Goal: Task Accomplishment & Management: Use online tool/utility

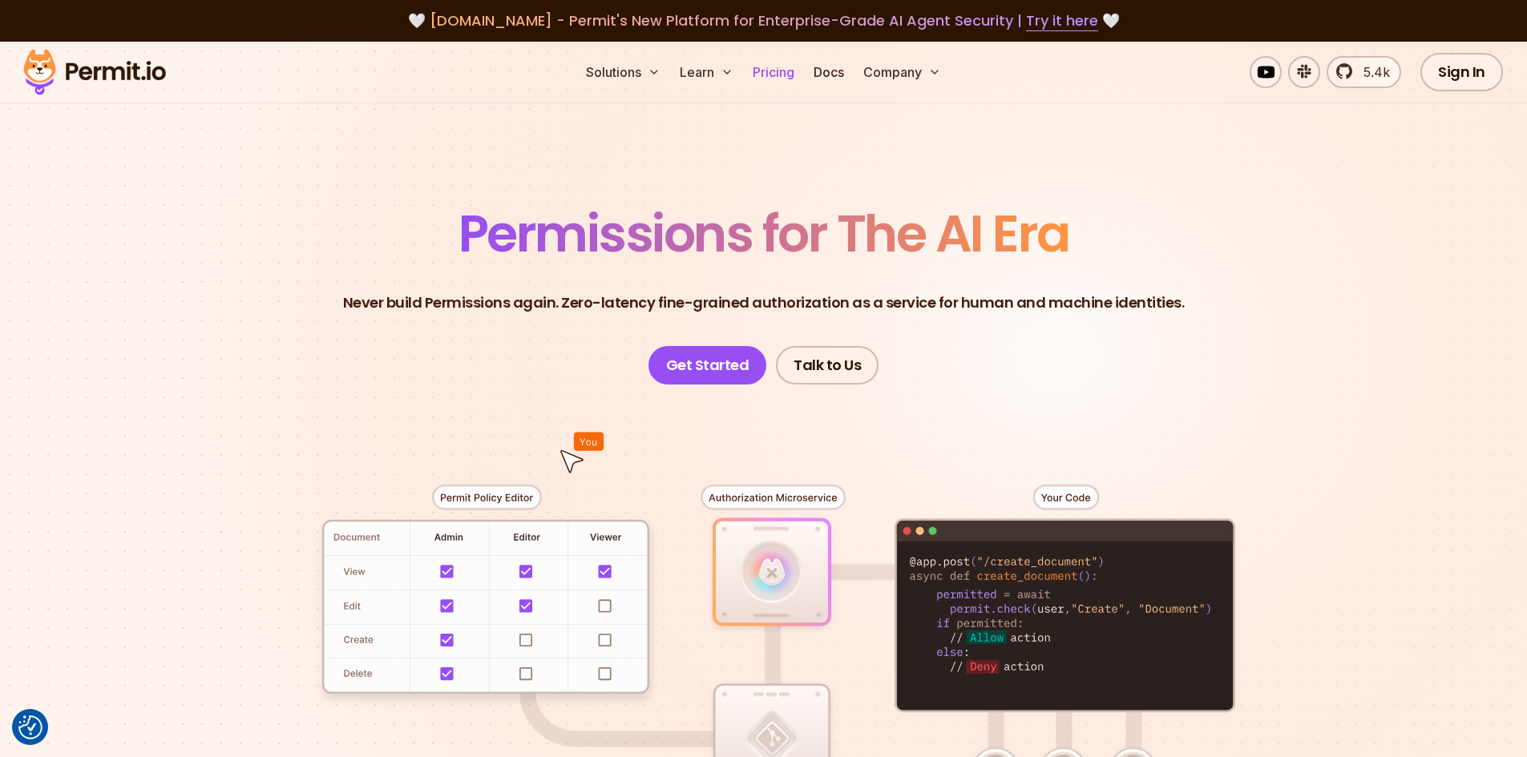
click at [774, 76] on link "Pricing" at bounding box center [773, 72] width 54 height 32
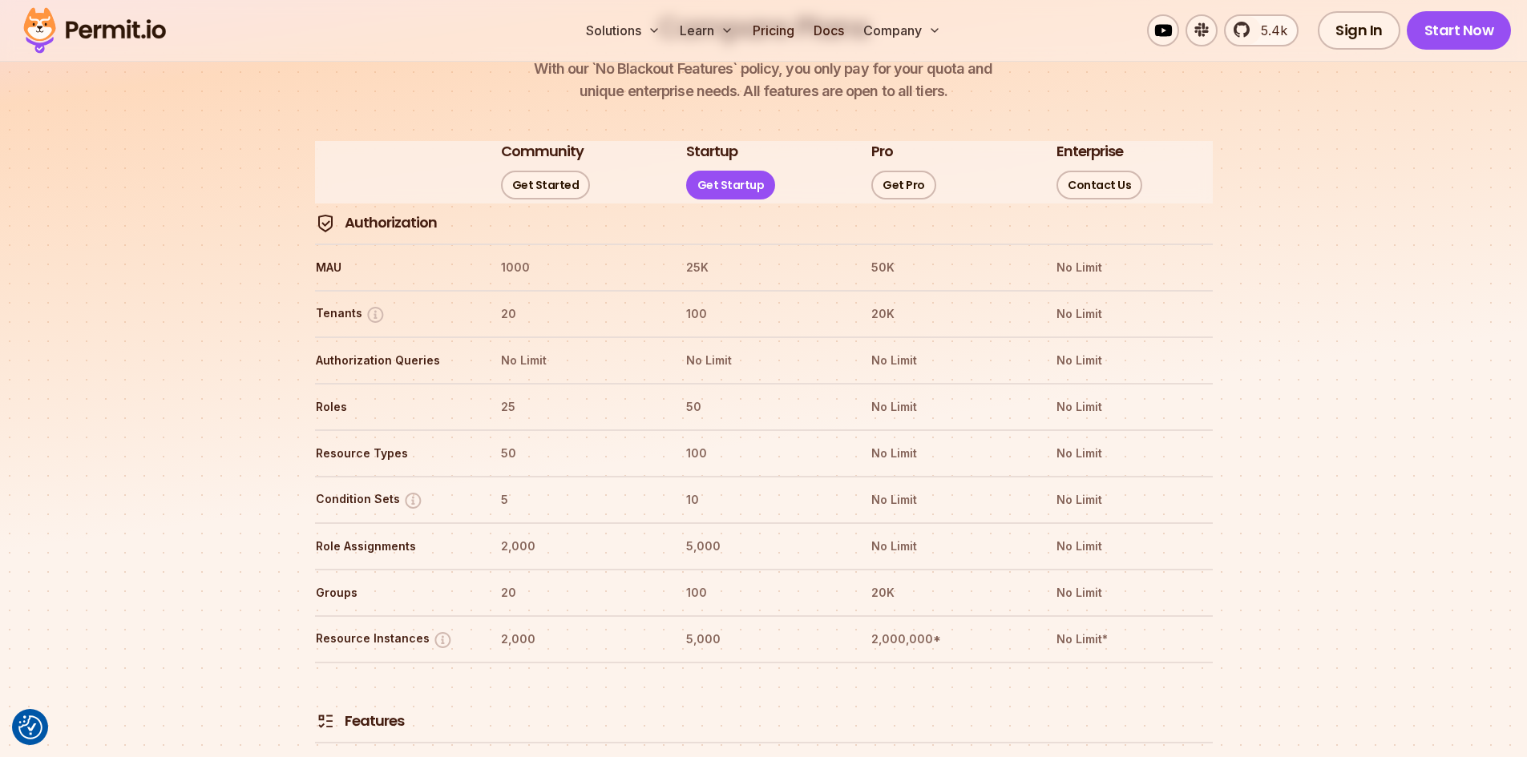
scroll to position [1846, 0]
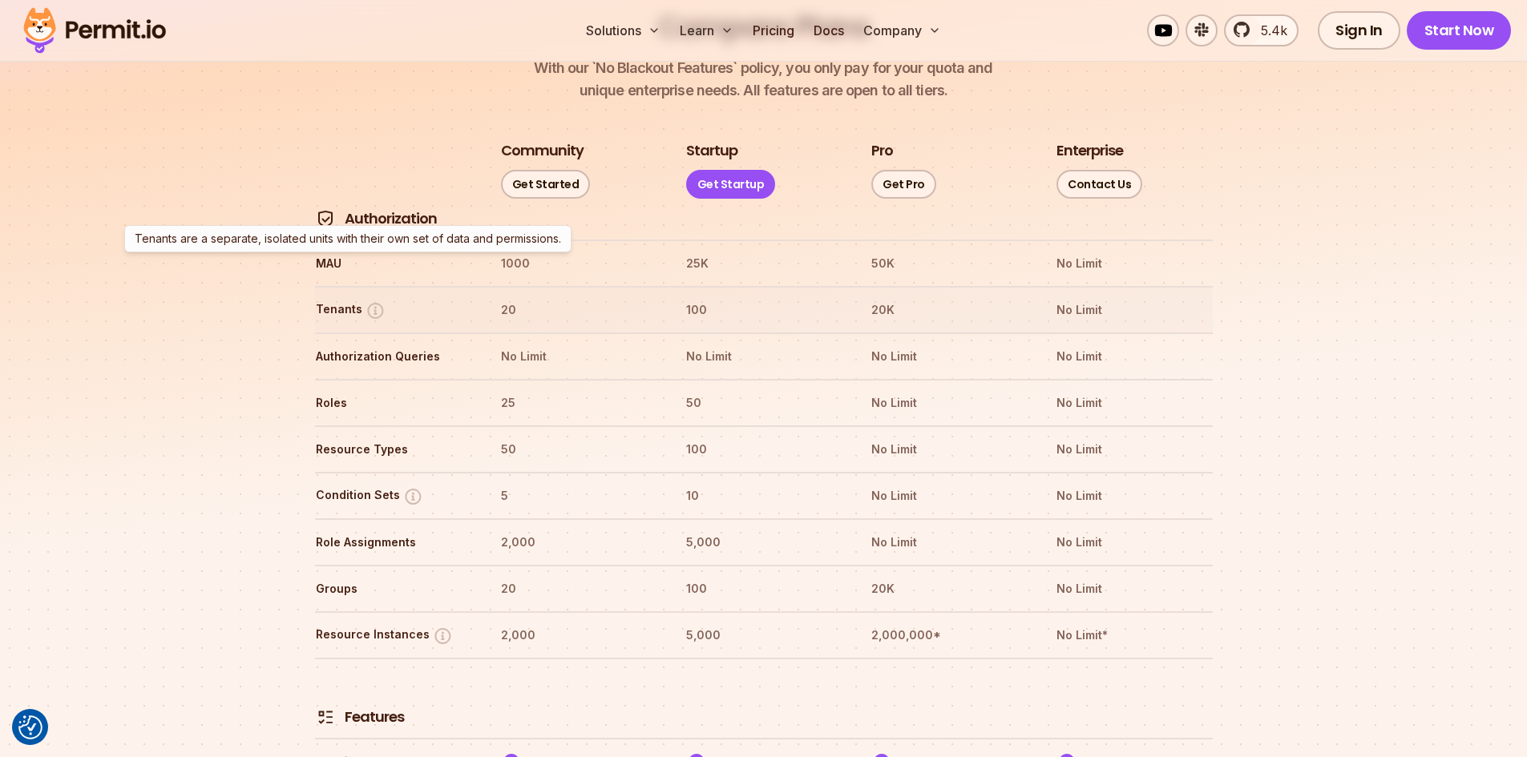
click at [347, 301] on button "Tenants" at bounding box center [351, 311] width 70 height 20
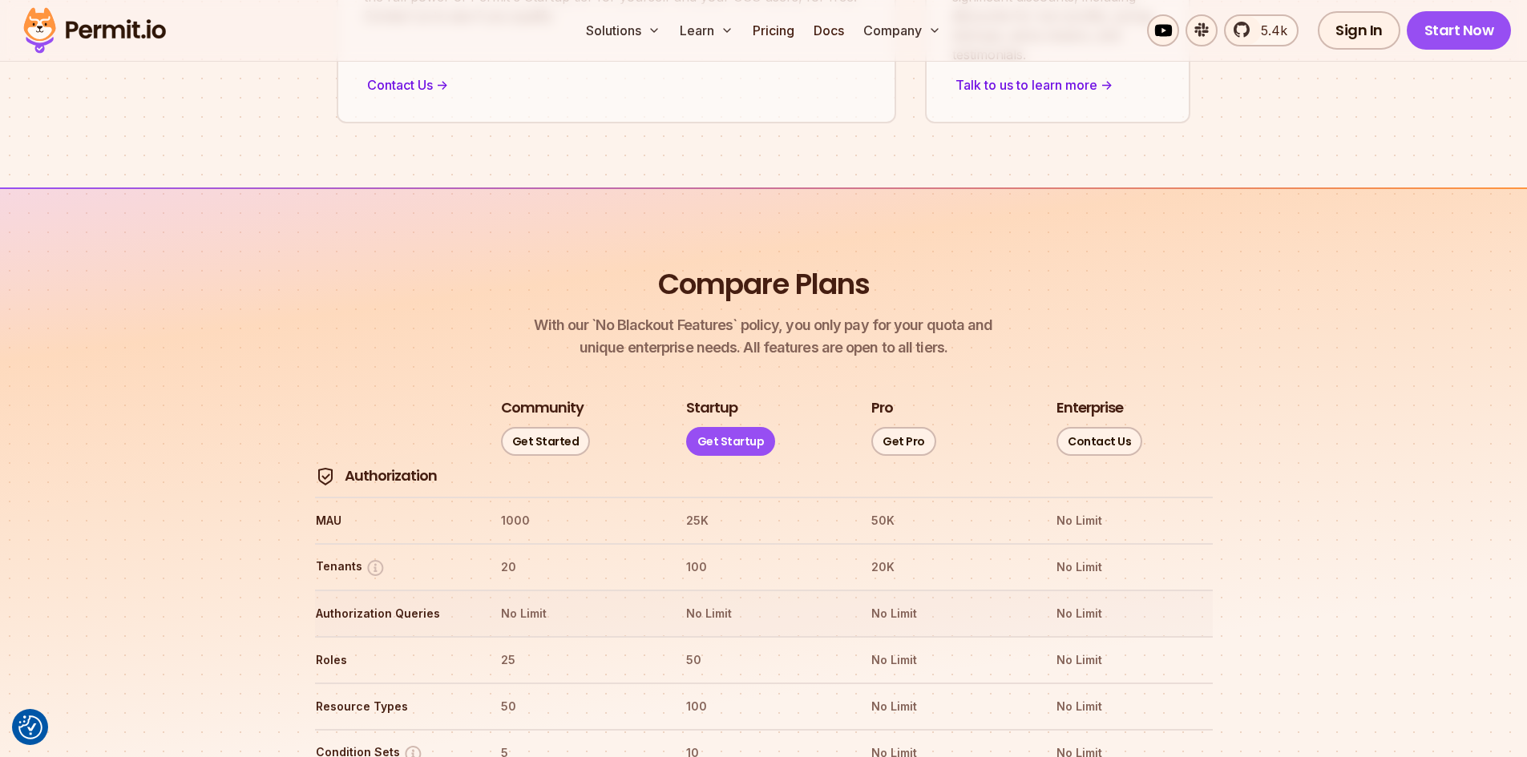
scroll to position [1587, 0]
click at [563, 429] on link "Get Started" at bounding box center [546, 443] width 90 height 29
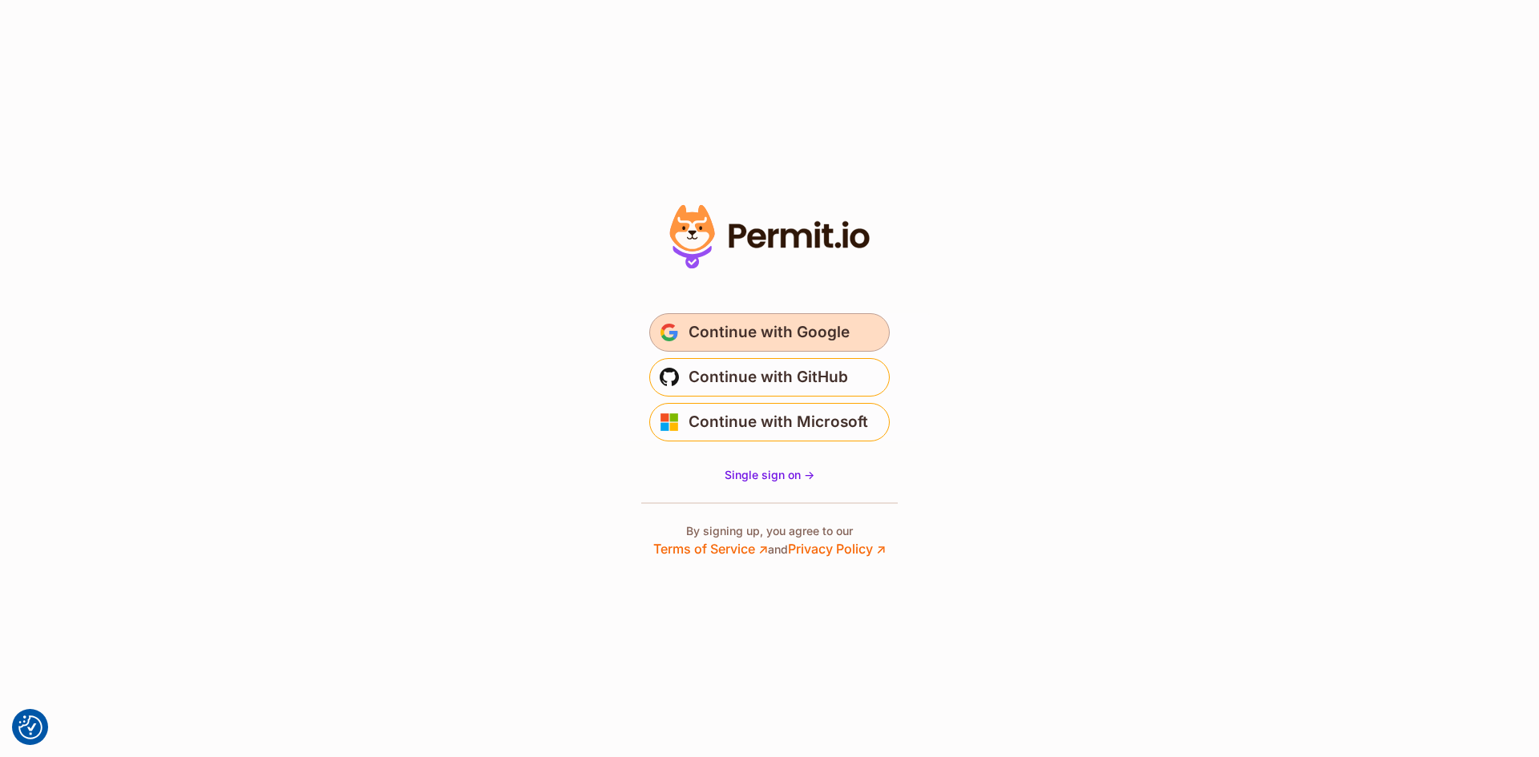
click at [772, 332] on span "Continue with Google" at bounding box center [768, 333] width 161 height 26
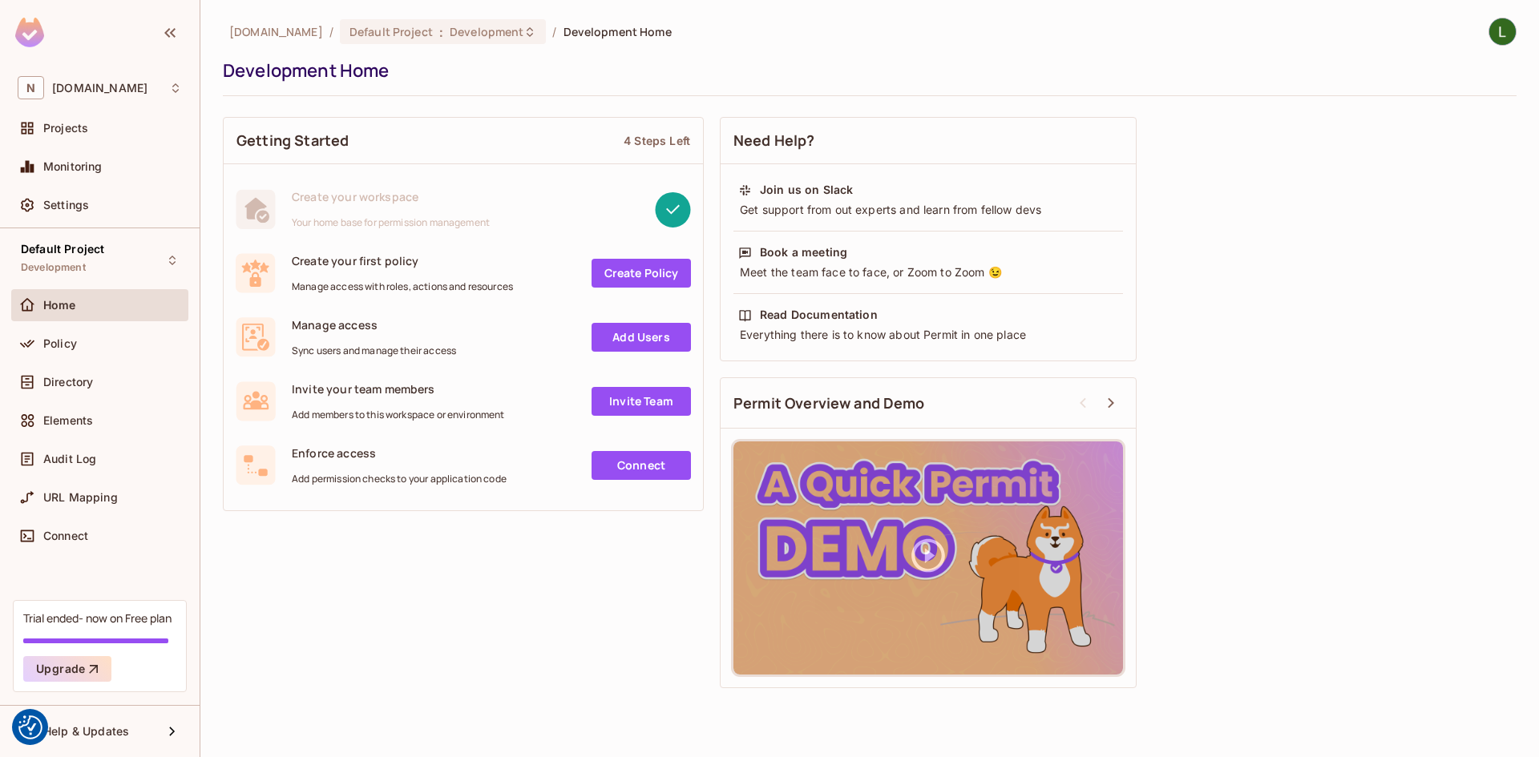
click at [644, 276] on link "Create Policy" at bounding box center [640, 273] width 99 height 29
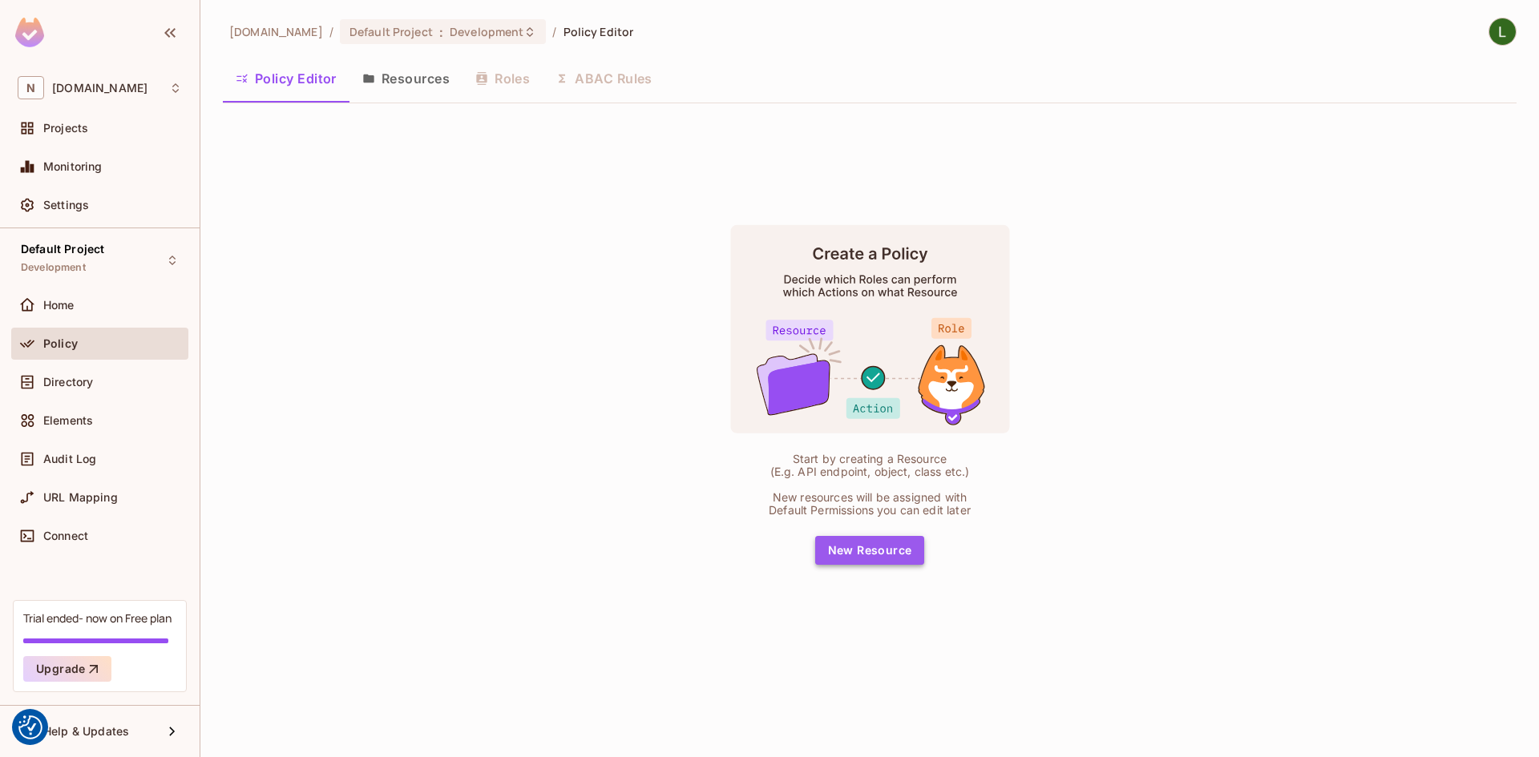
click at [878, 547] on button "New Resource" at bounding box center [870, 550] width 110 height 29
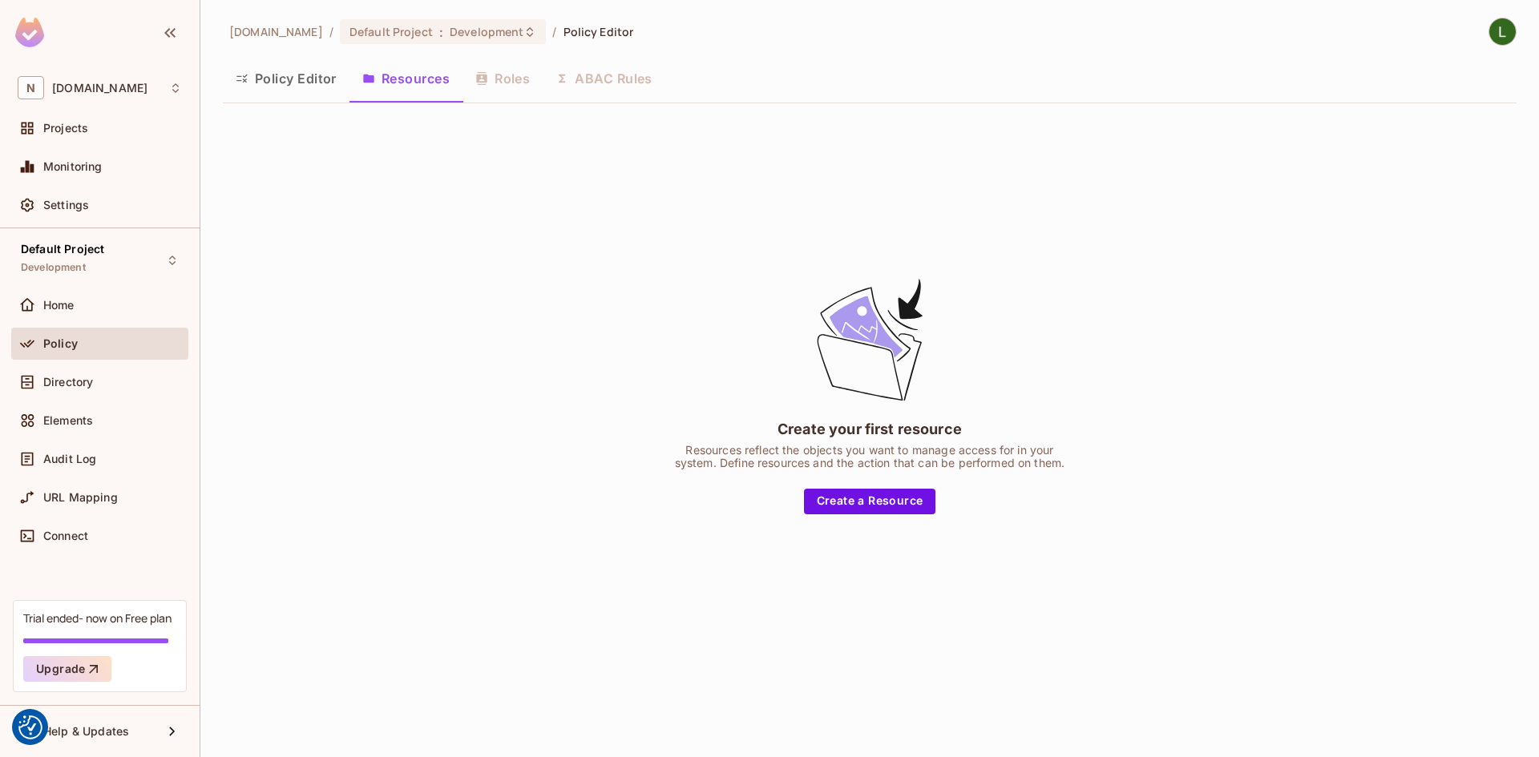
click at [625, 77] on div "Policy Editor Resources Roles ABAC Rules" at bounding box center [869, 79] width 1293 height 40
click at [891, 506] on button "Create a Resource" at bounding box center [870, 502] width 132 height 26
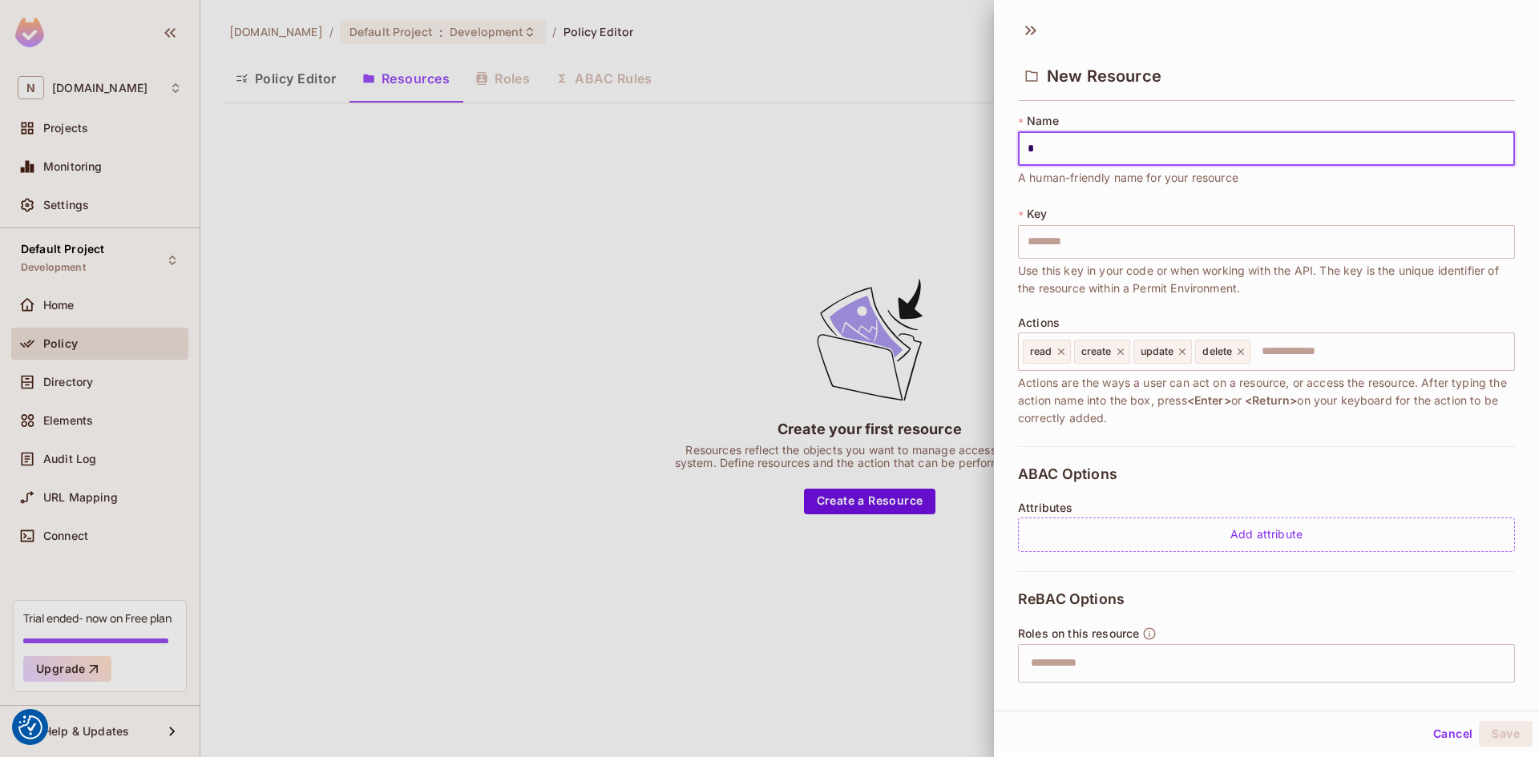
type input "**"
type input "***"
type input "****"
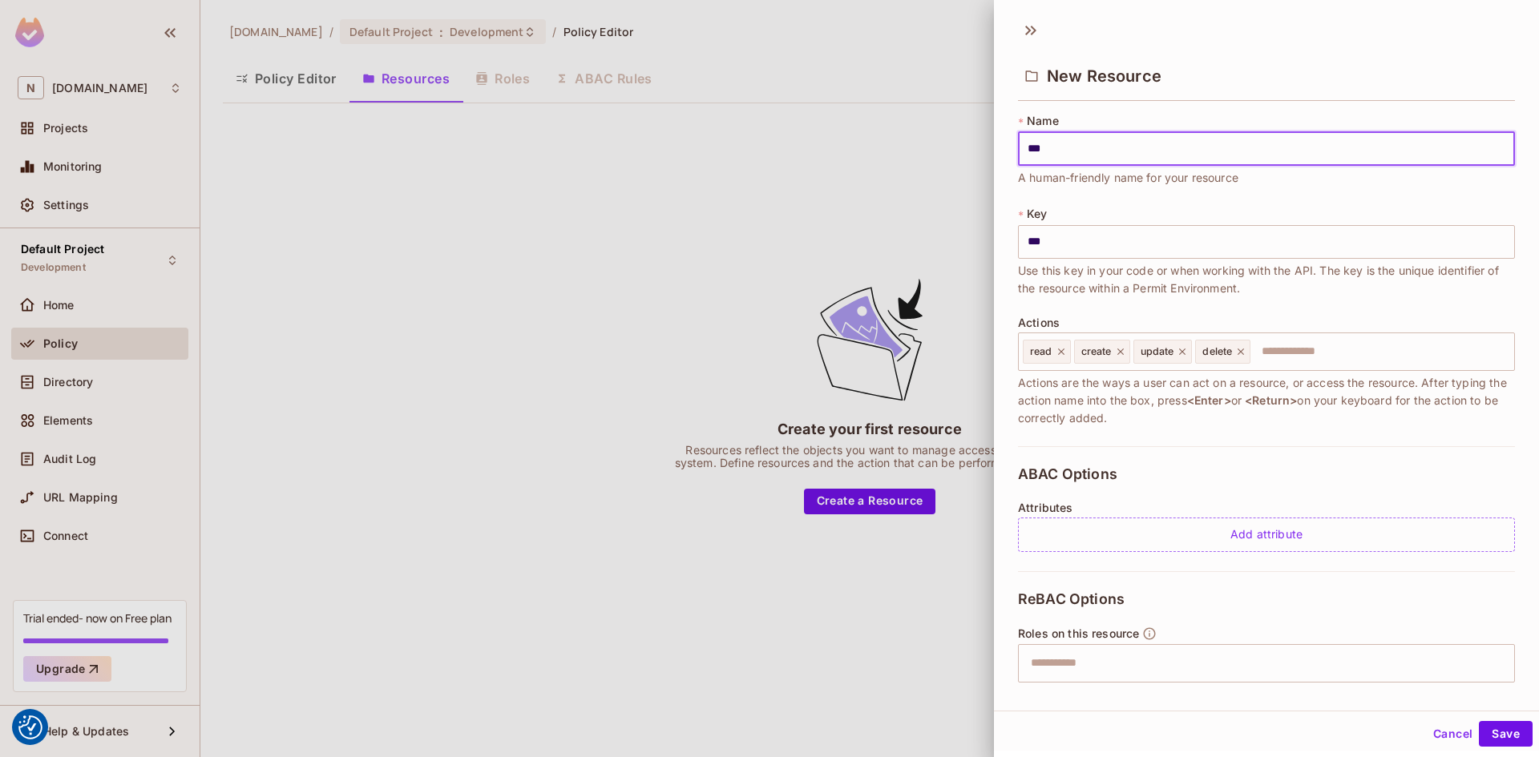
type input "****"
click at [1310, 347] on input "text" at bounding box center [1380, 352] width 256 height 32
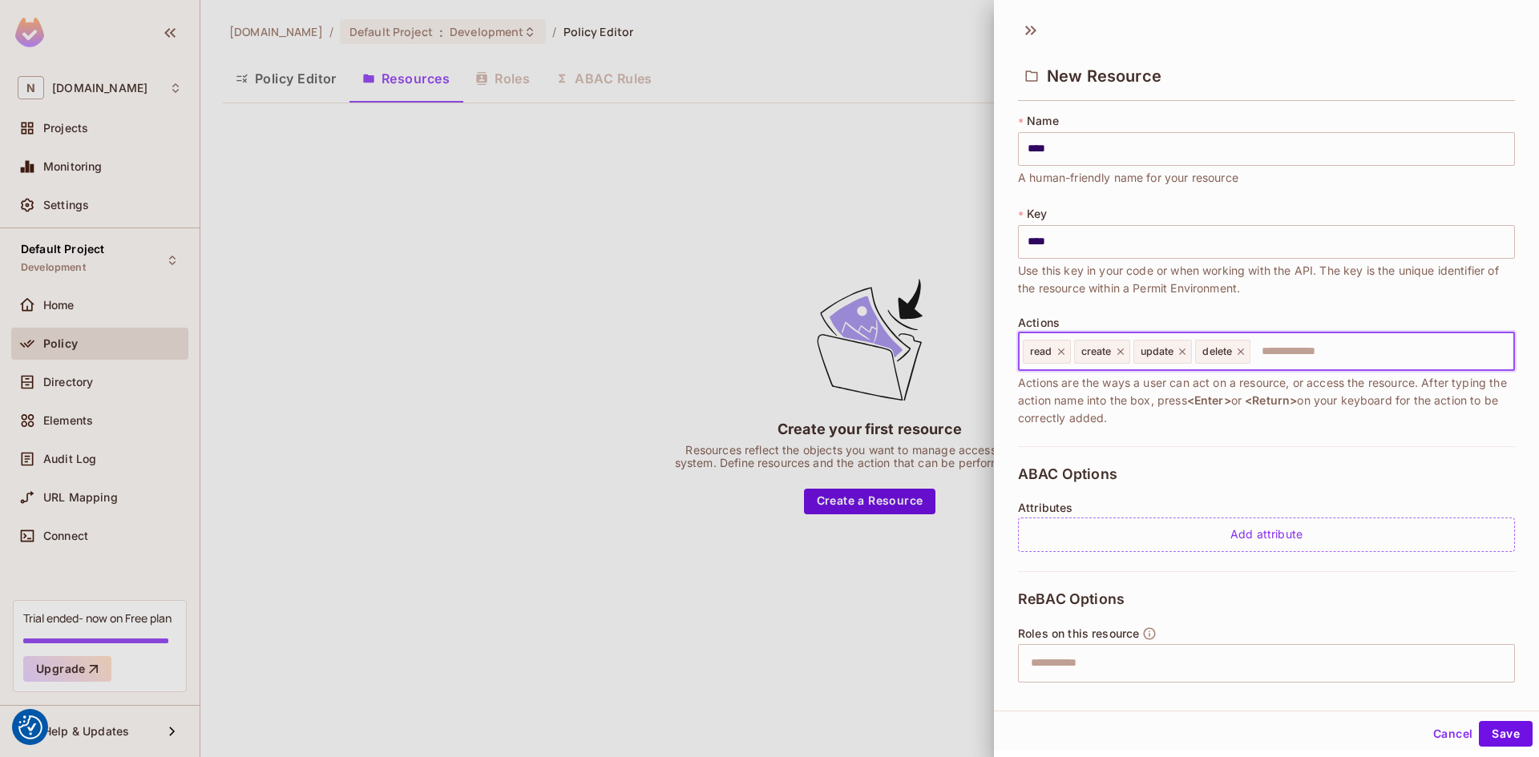
click at [1218, 353] on span "delete" at bounding box center [1217, 351] width 30 height 13
click at [1049, 353] on span "read" at bounding box center [1041, 351] width 22 height 13
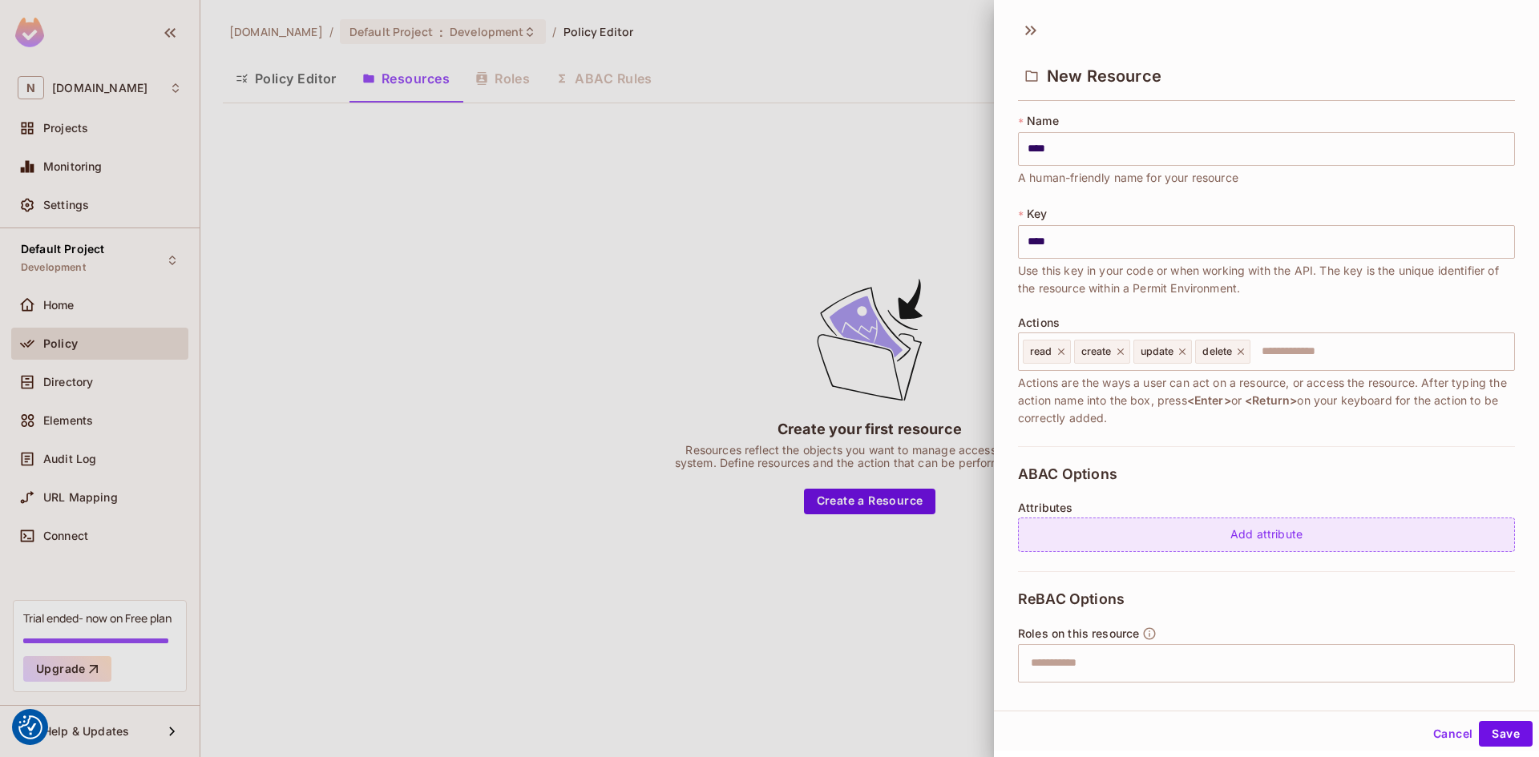
click at [1196, 536] on div "Add attribute" at bounding box center [1266, 535] width 497 height 34
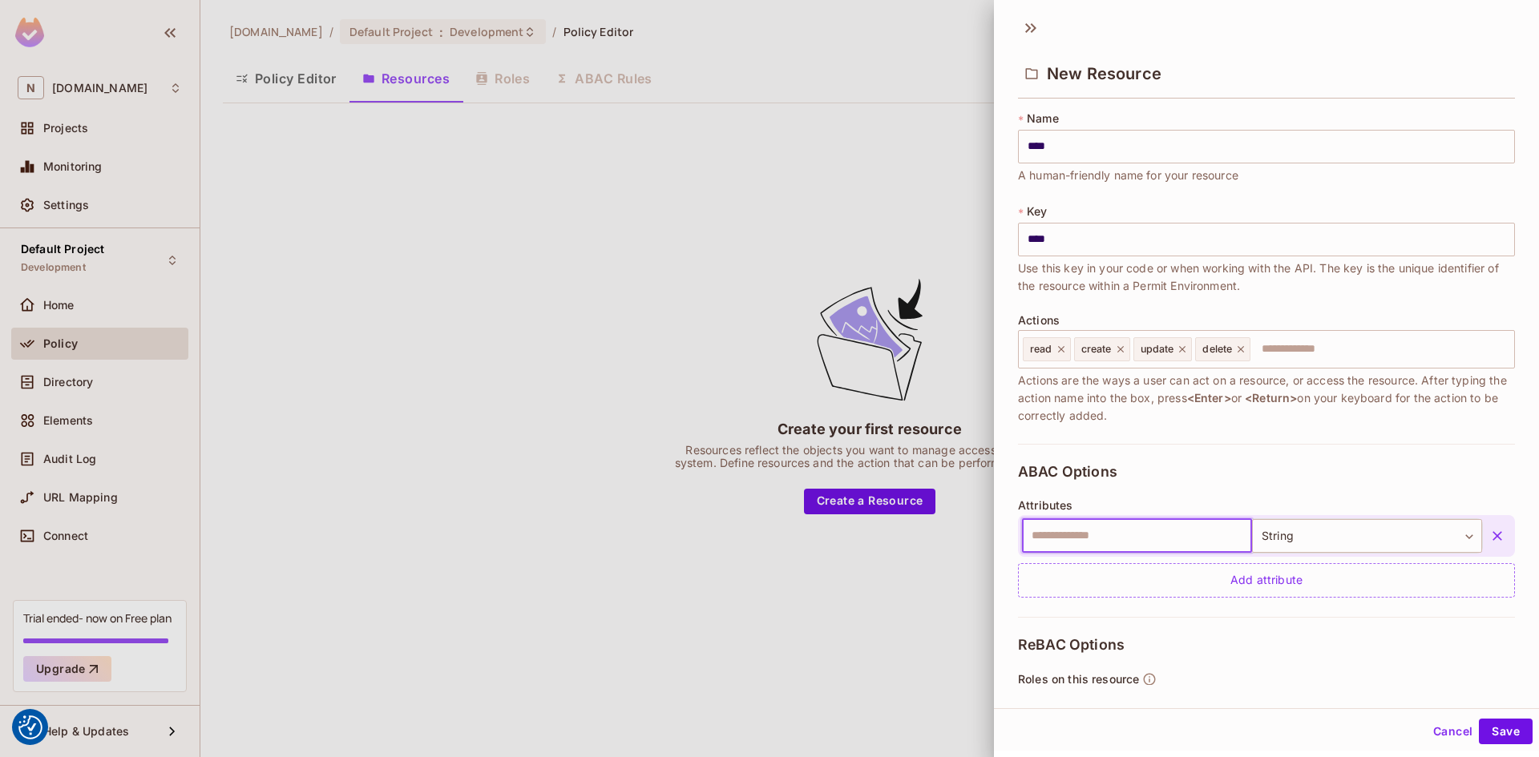
click at [75, 374] on div at bounding box center [769, 378] width 1539 height 757
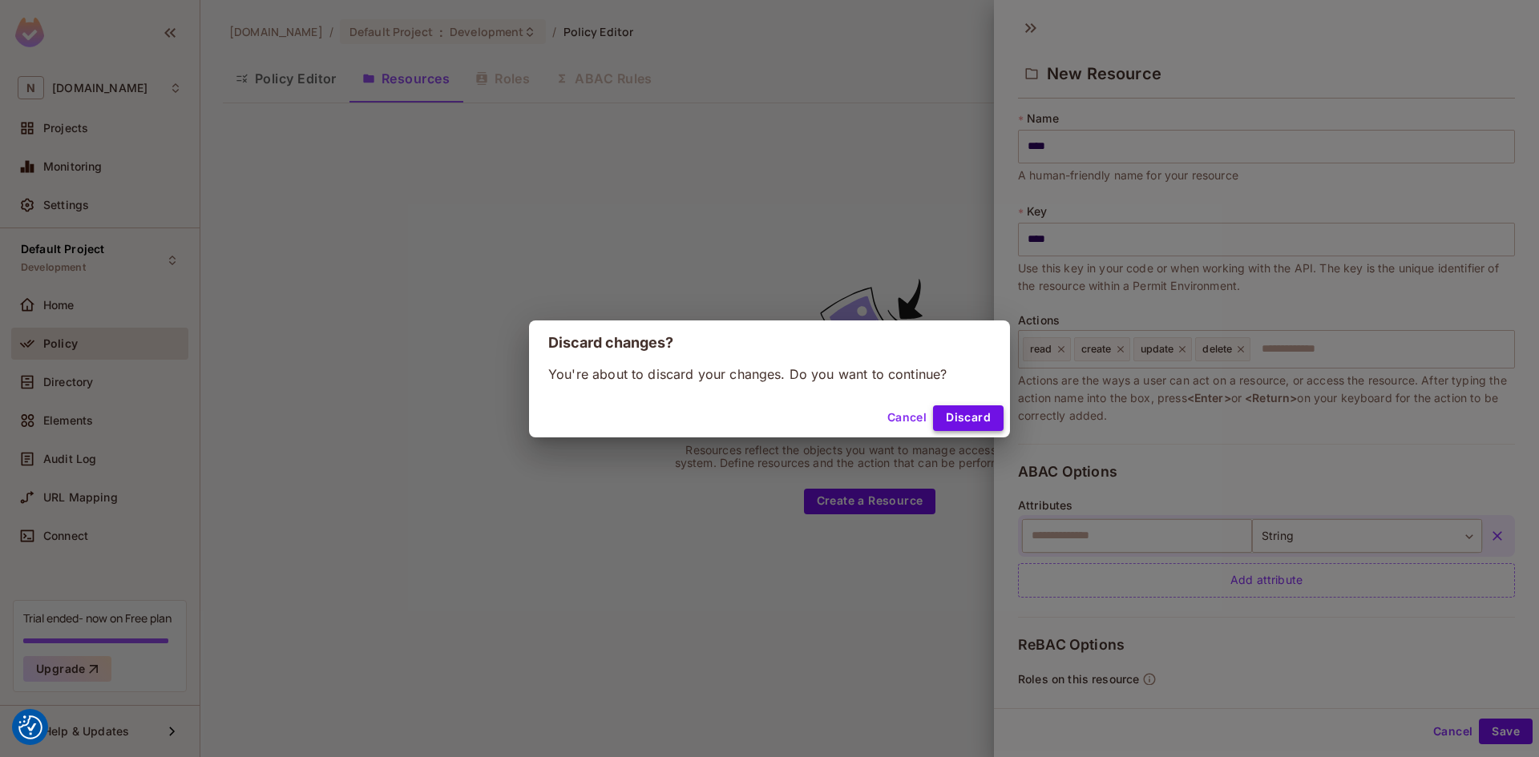
click at [950, 416] on button "Discard" at bounding box center [968, 419] width 71 height 26
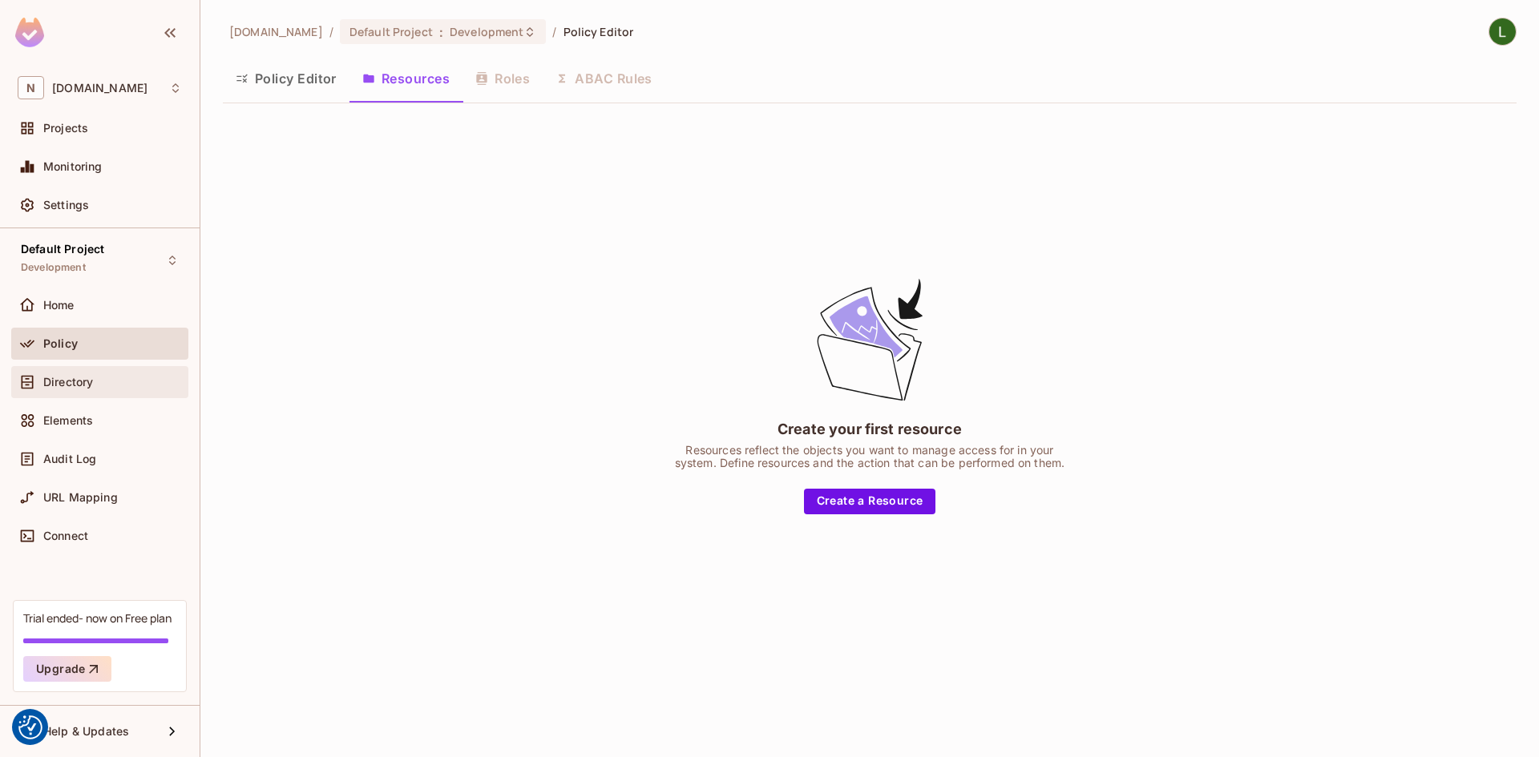
click at [66, 377] on span "Directory" at bounding box center [68, 382] width 50 height 13
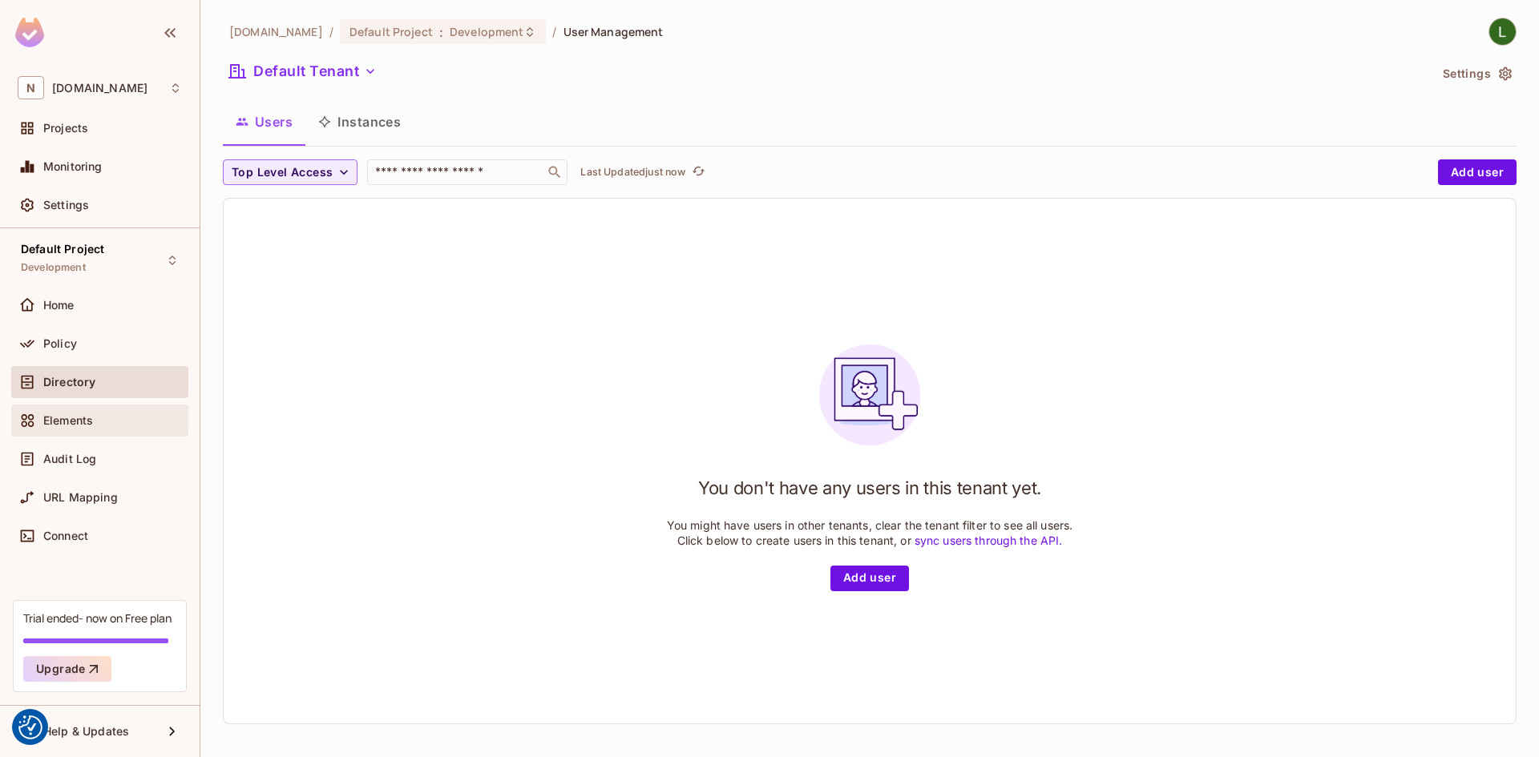
click at [73, 421] on span "Elements" at bounding box center [68, 420] width 50 height 13
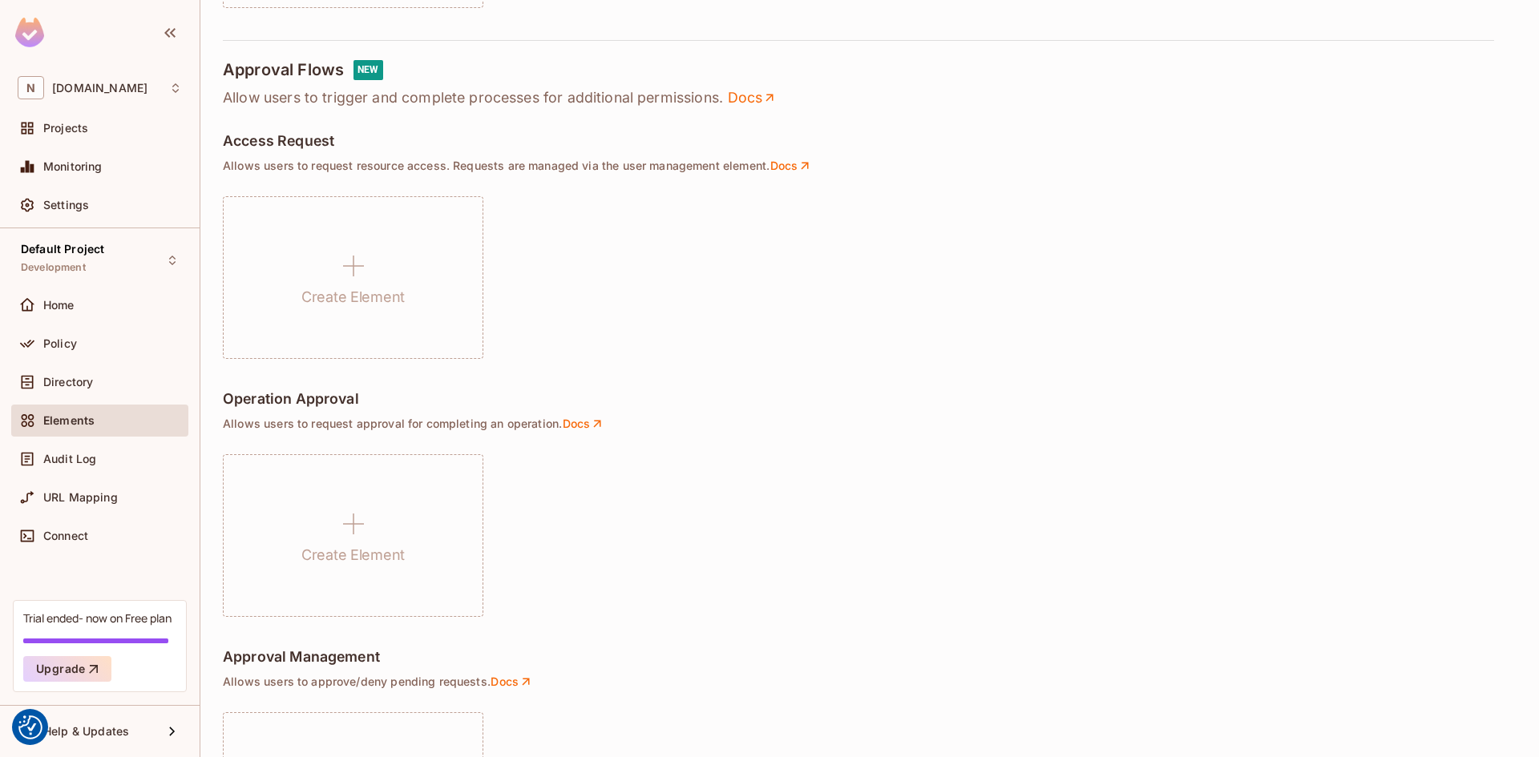
scroll to position [1028, 0]
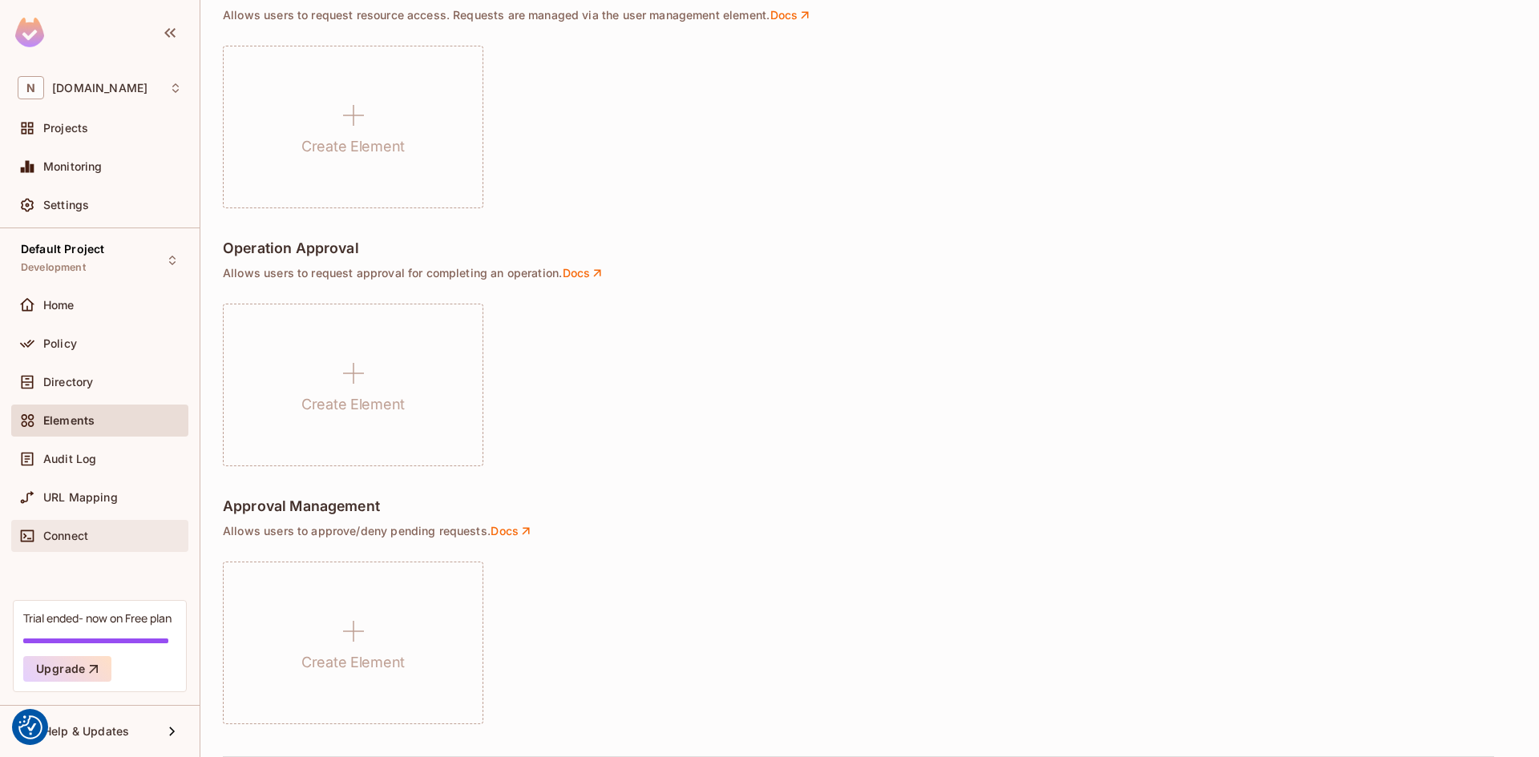
click at [87, 531] on span "Connect" at bounding box center [65, 536] width 45 height 13
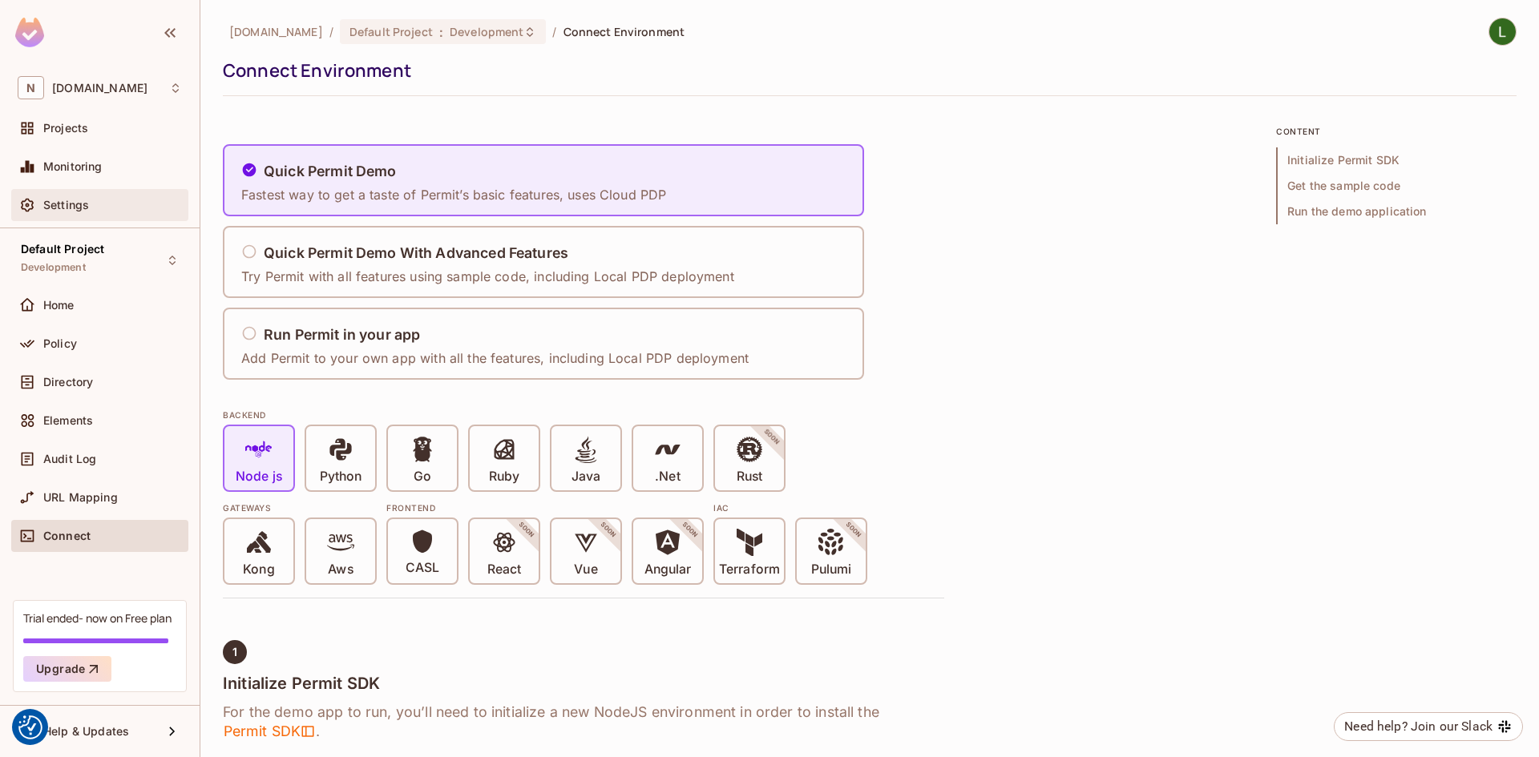
click at [77, 212] on span "Settings" at bounding box center [66, 205] width 46 height 13
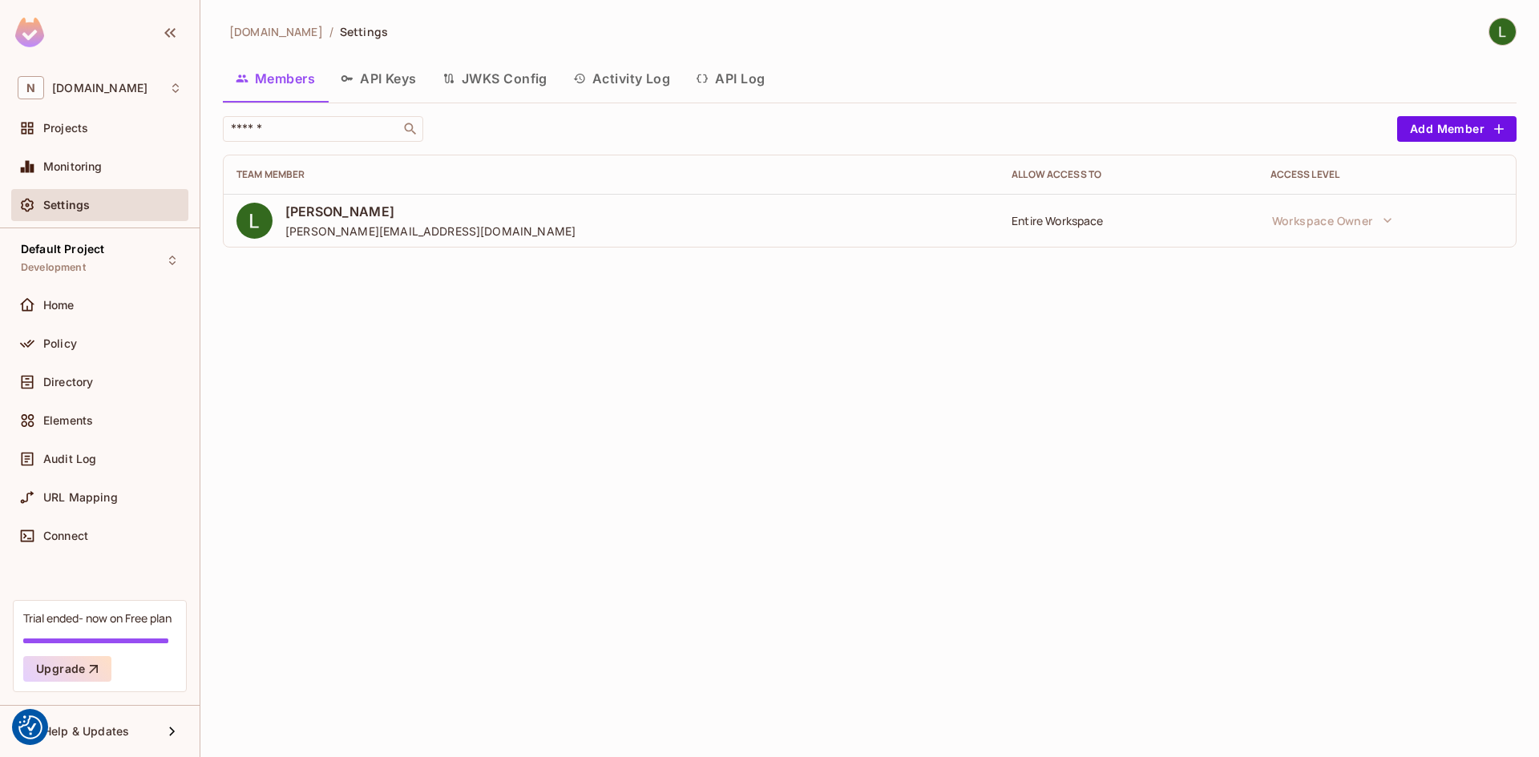
click at [505, 75] on button "JWKS Config" at bounding box center [495, 79] width 131 height 40
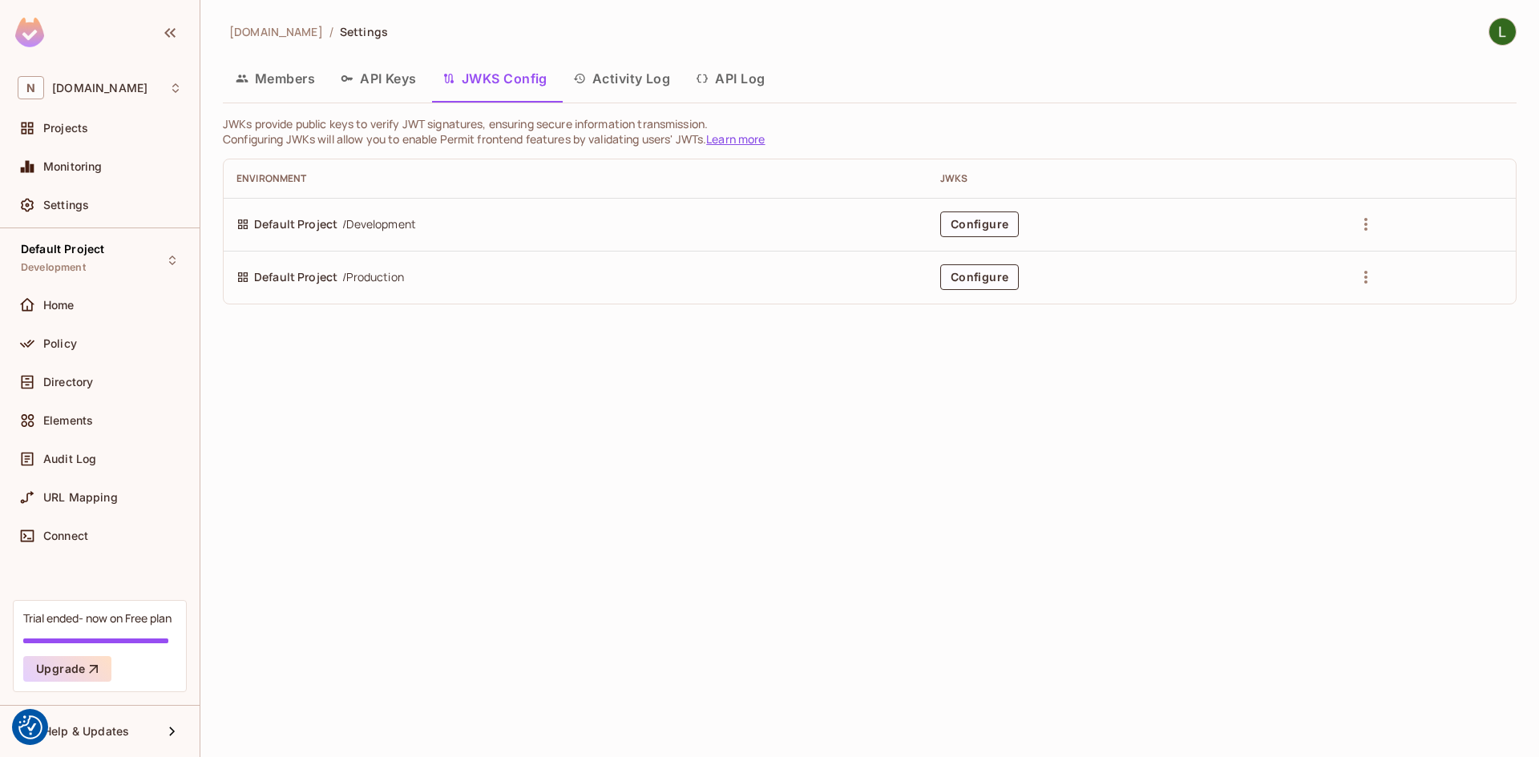
click at [397, 81] on button "API Keys" at bounding box center [379, 79] width 102 height 40
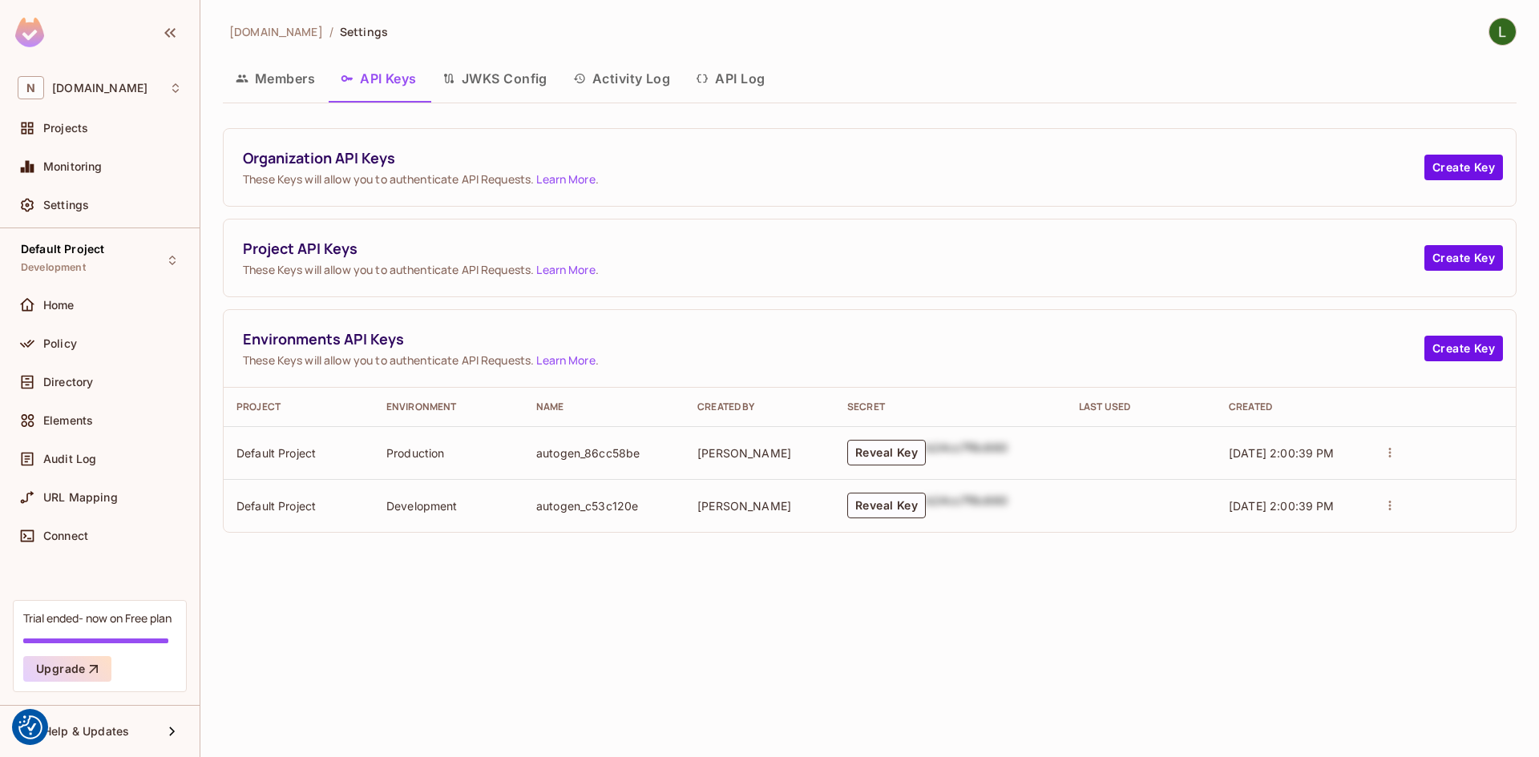
click at [743, 83] on button "API Log" at bounding box center [730, 79] width 95 height 40
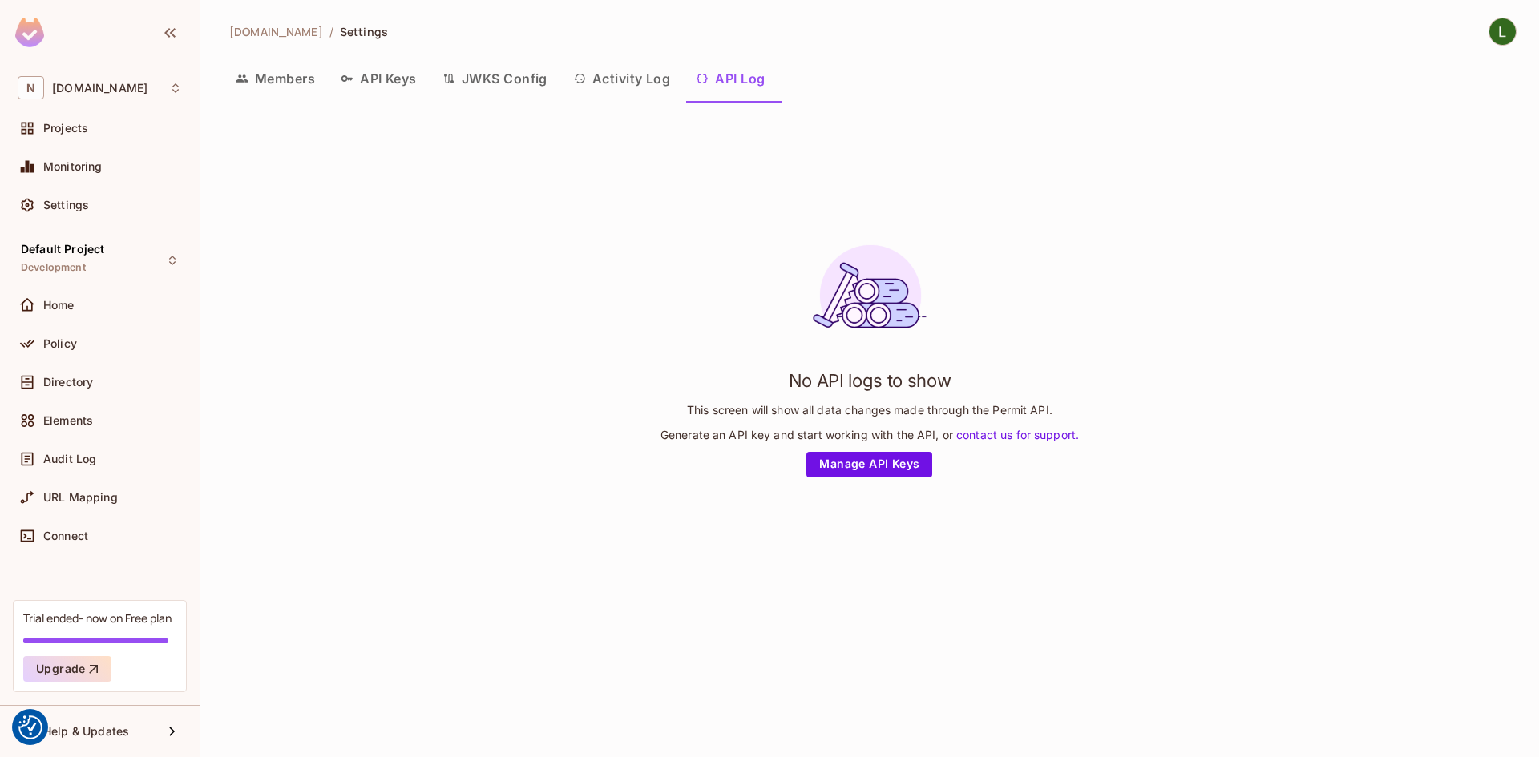
click at [284, 85] on button "Members" at bounding box center [275, 79] width 105 height 40
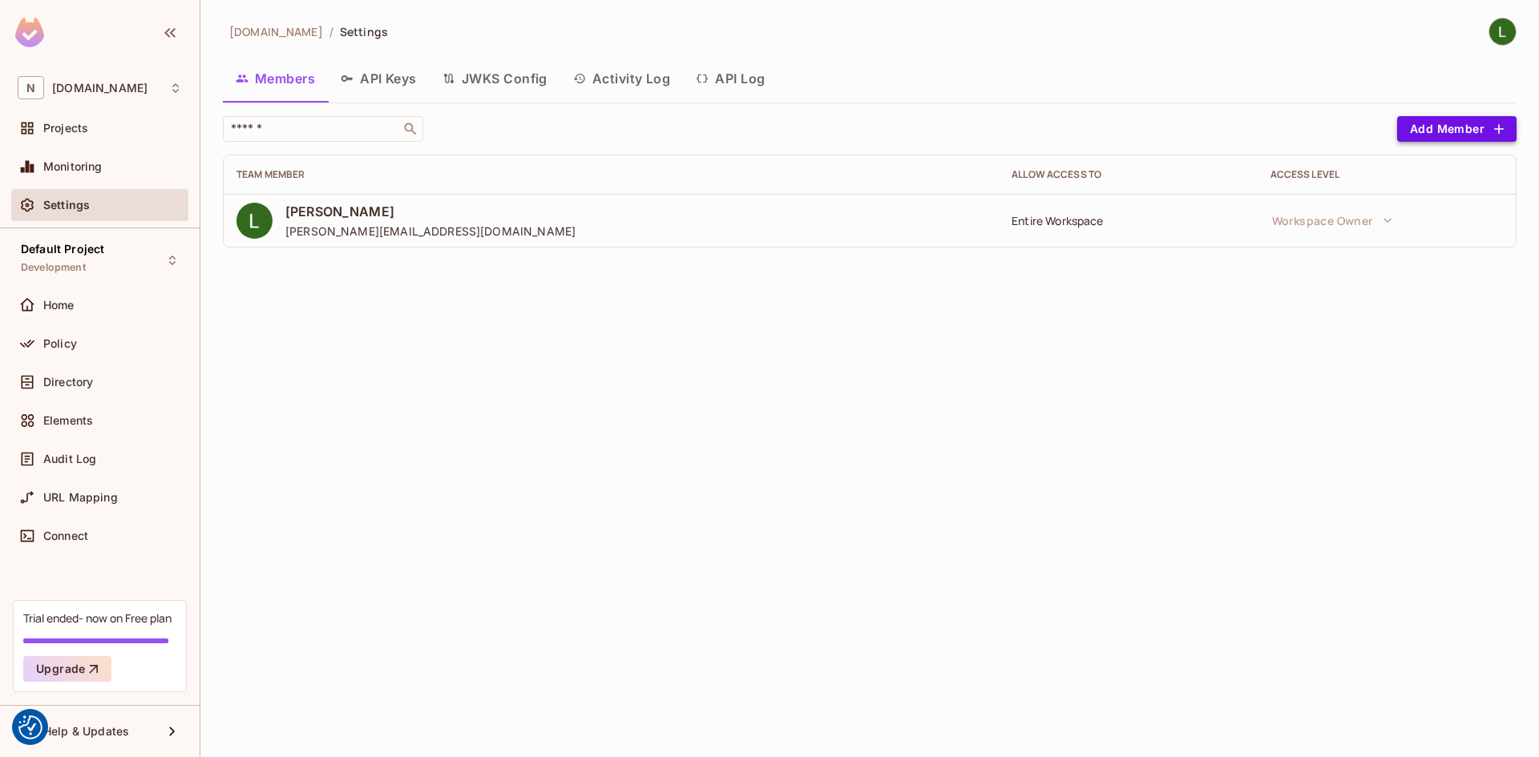
click at [1435, 137] on button "Add Member" at bounding box center [1456, 129] width 119 height 26
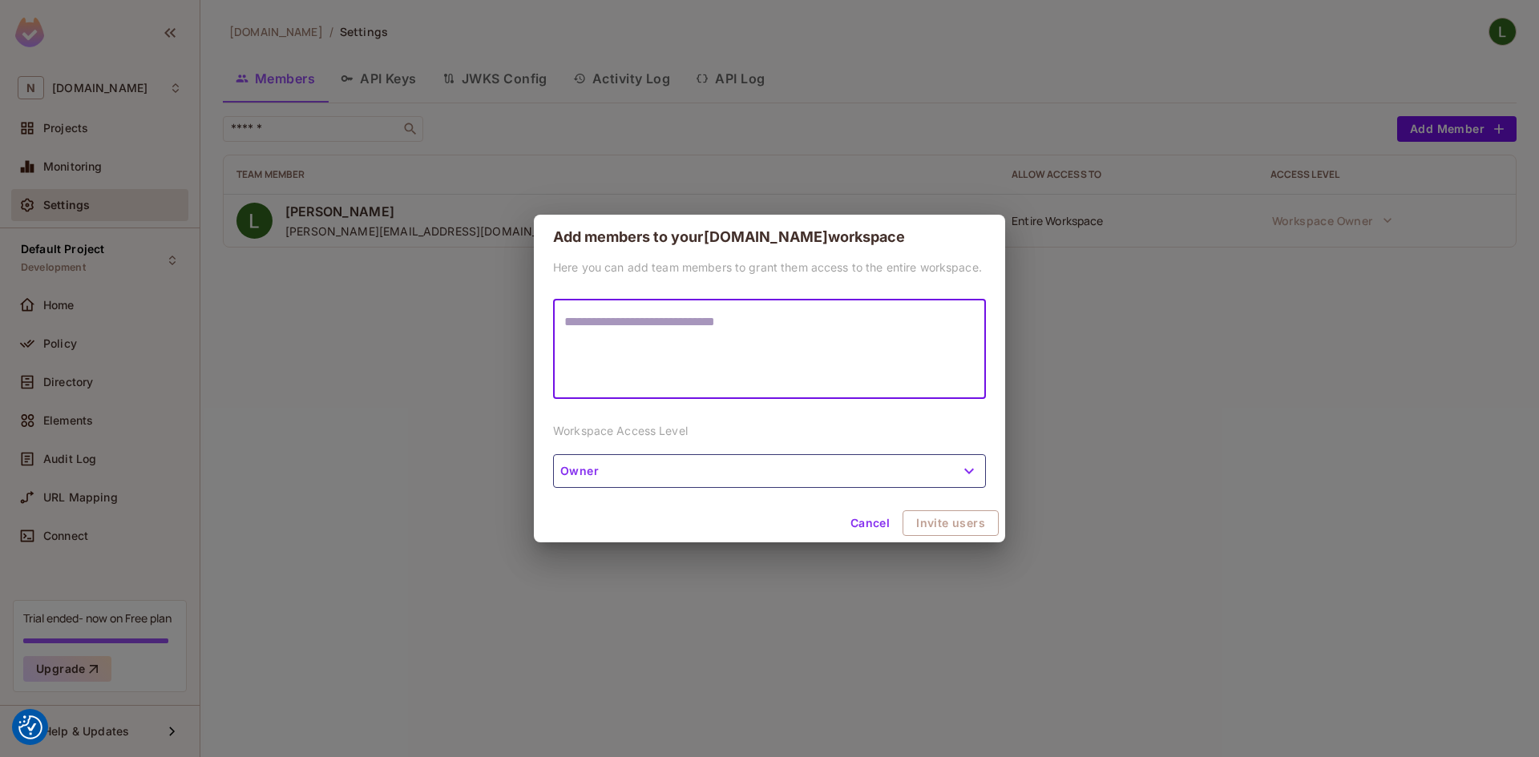
click at [956, 466] on button "Owner" at bounding box center [769, 471] width 433 height 34
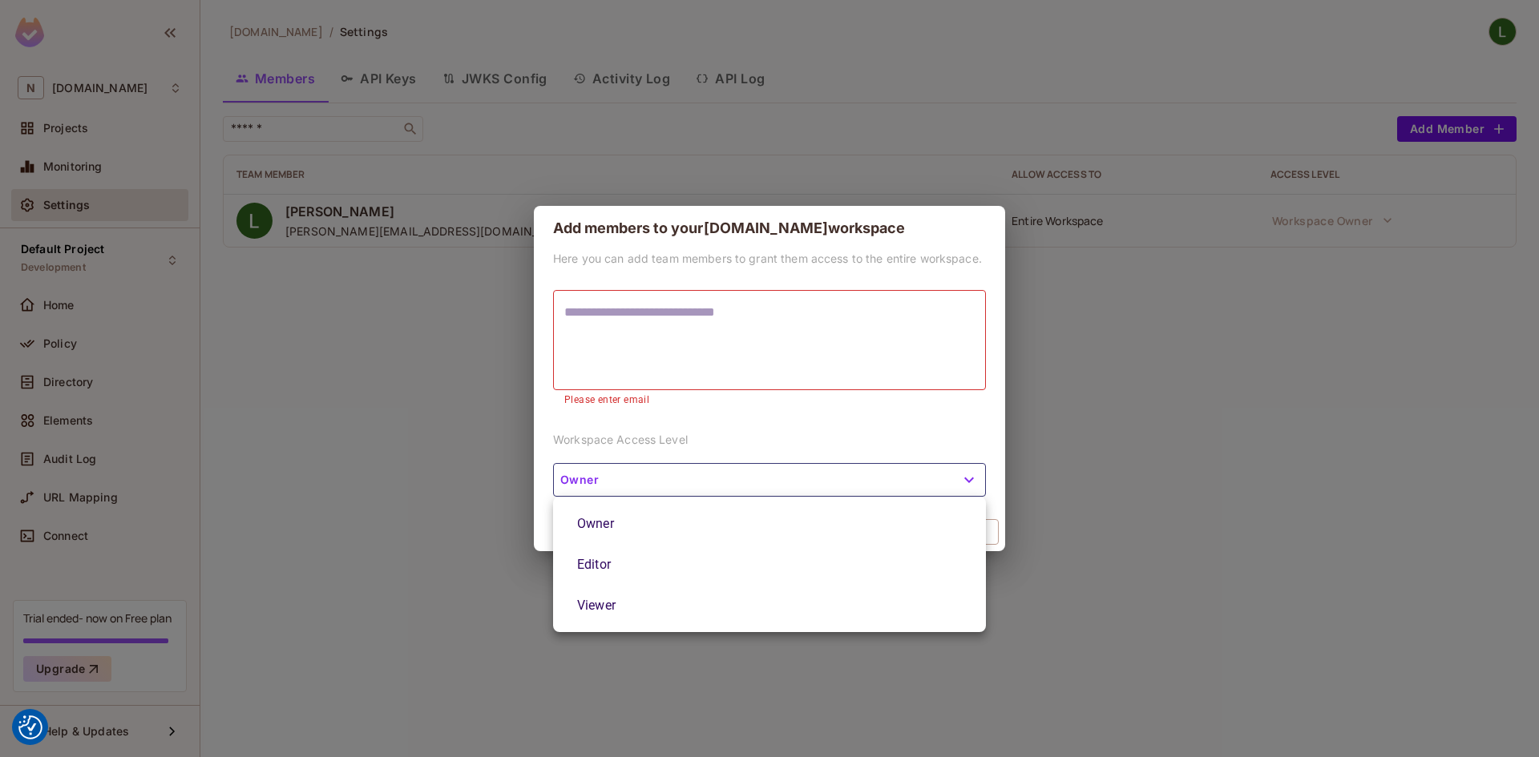
click at [841, 523] on li "Owner" at bounding box center [769, 523] width 433 height 41
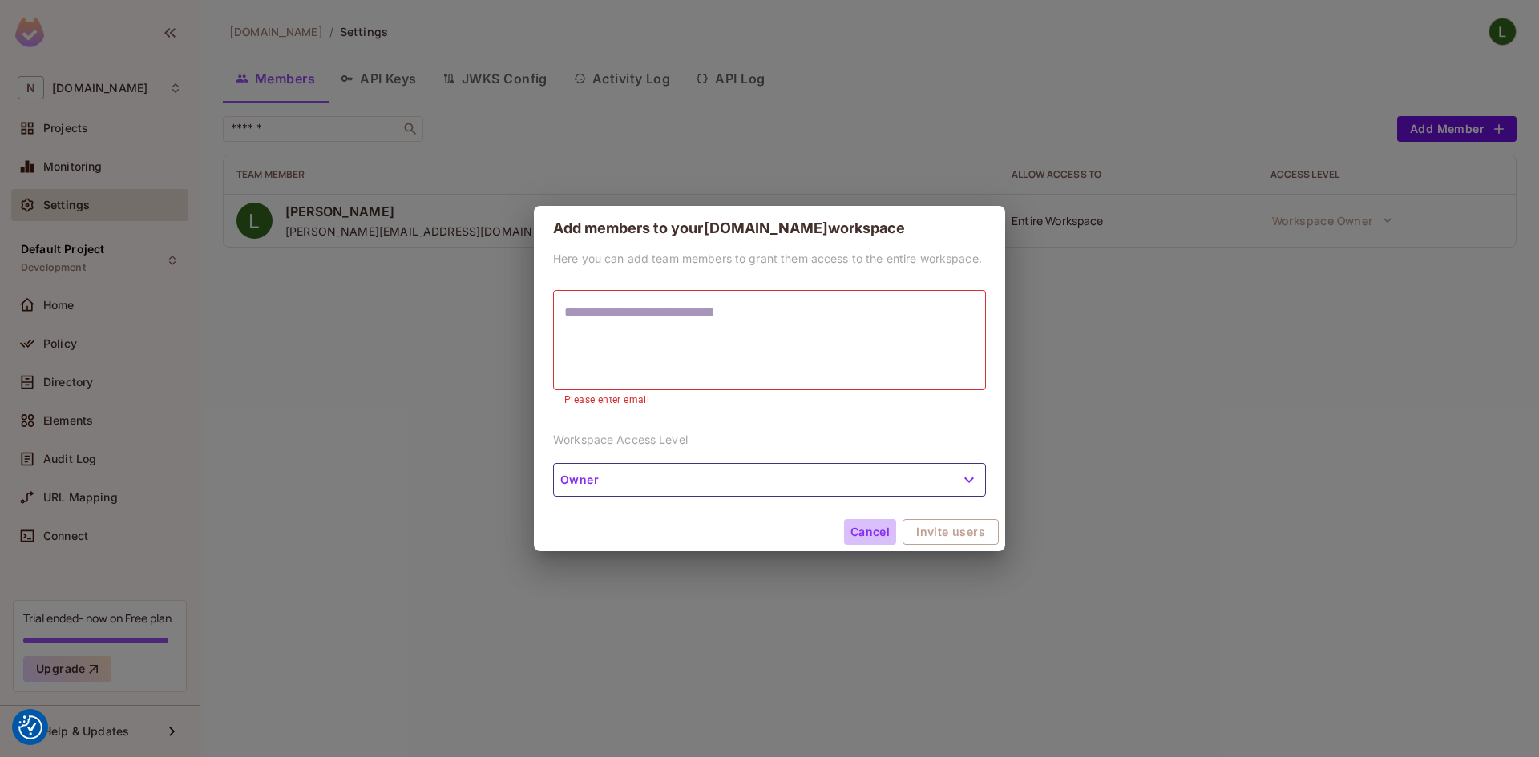
click at [858, 529] on button "Cancel" at bounding box center [870, 532] width 52 height 26
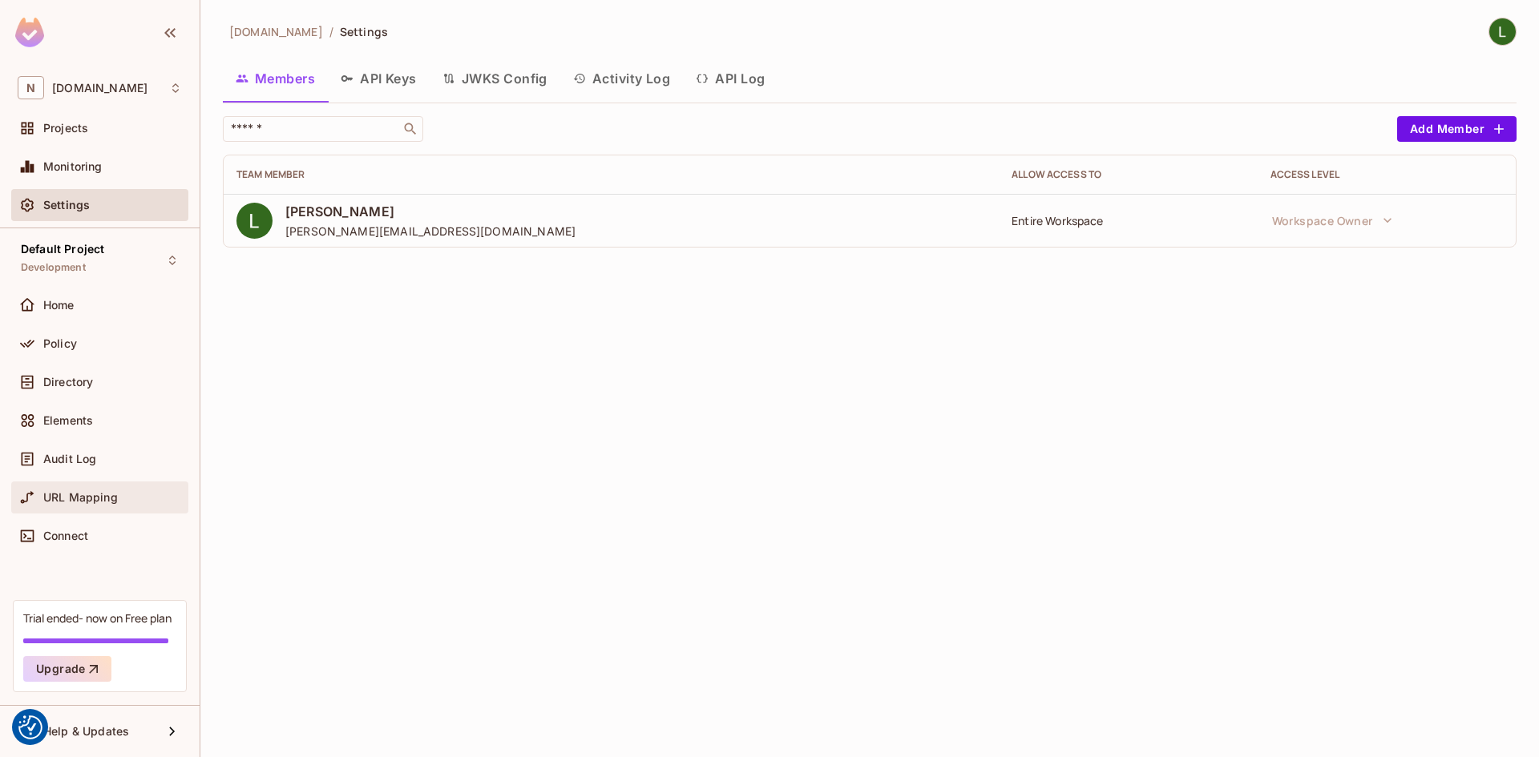
click at [91, 494] on span "URL Mapping" at bounding box center [80, 497] width 75 height 13
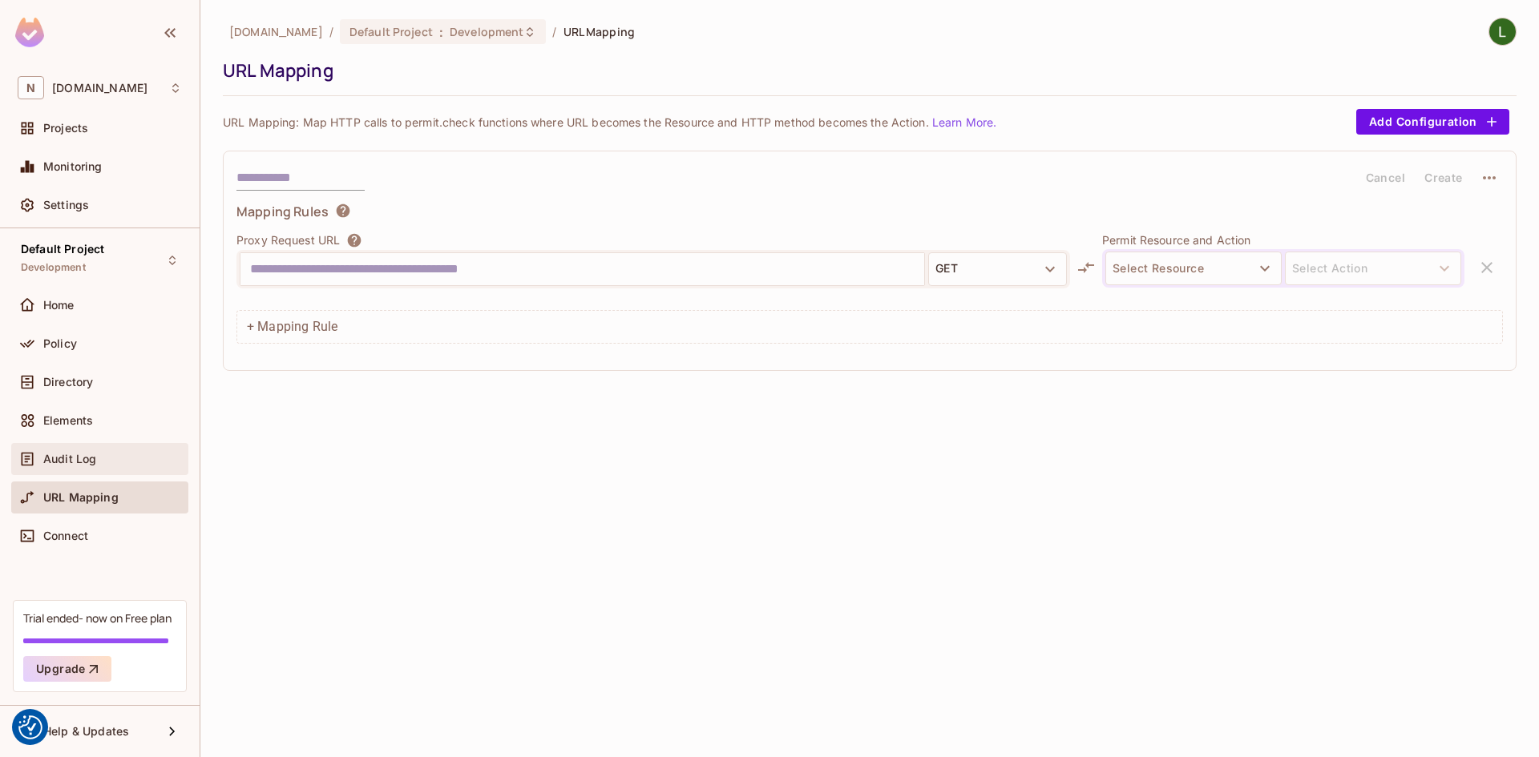
click at [131, 460] on div "Audit Log" at bounding box center [112, 459] width 139 height 13
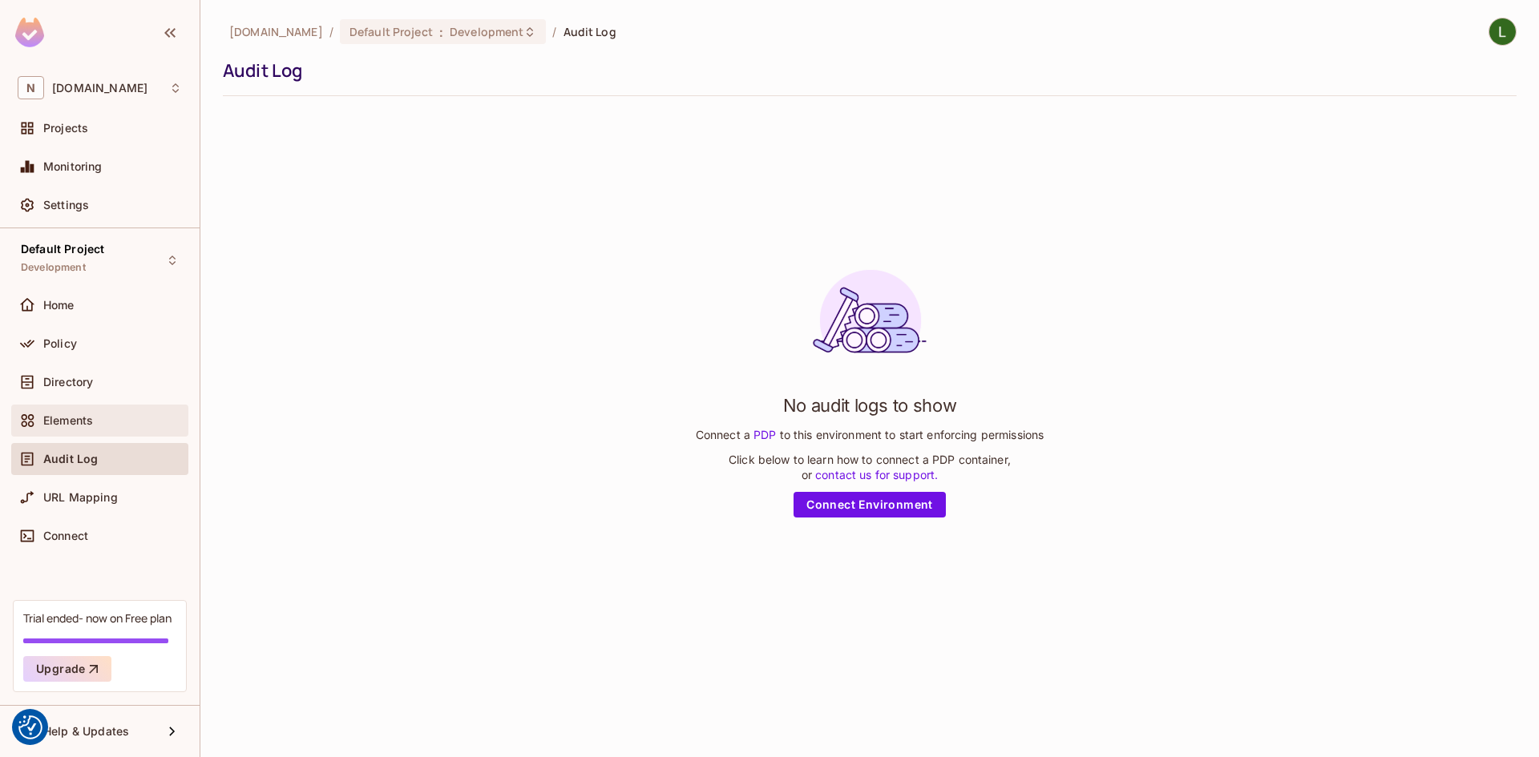
click at [82, 410] on div "Elements" at bounding box center [99, 421] width 177 height 32
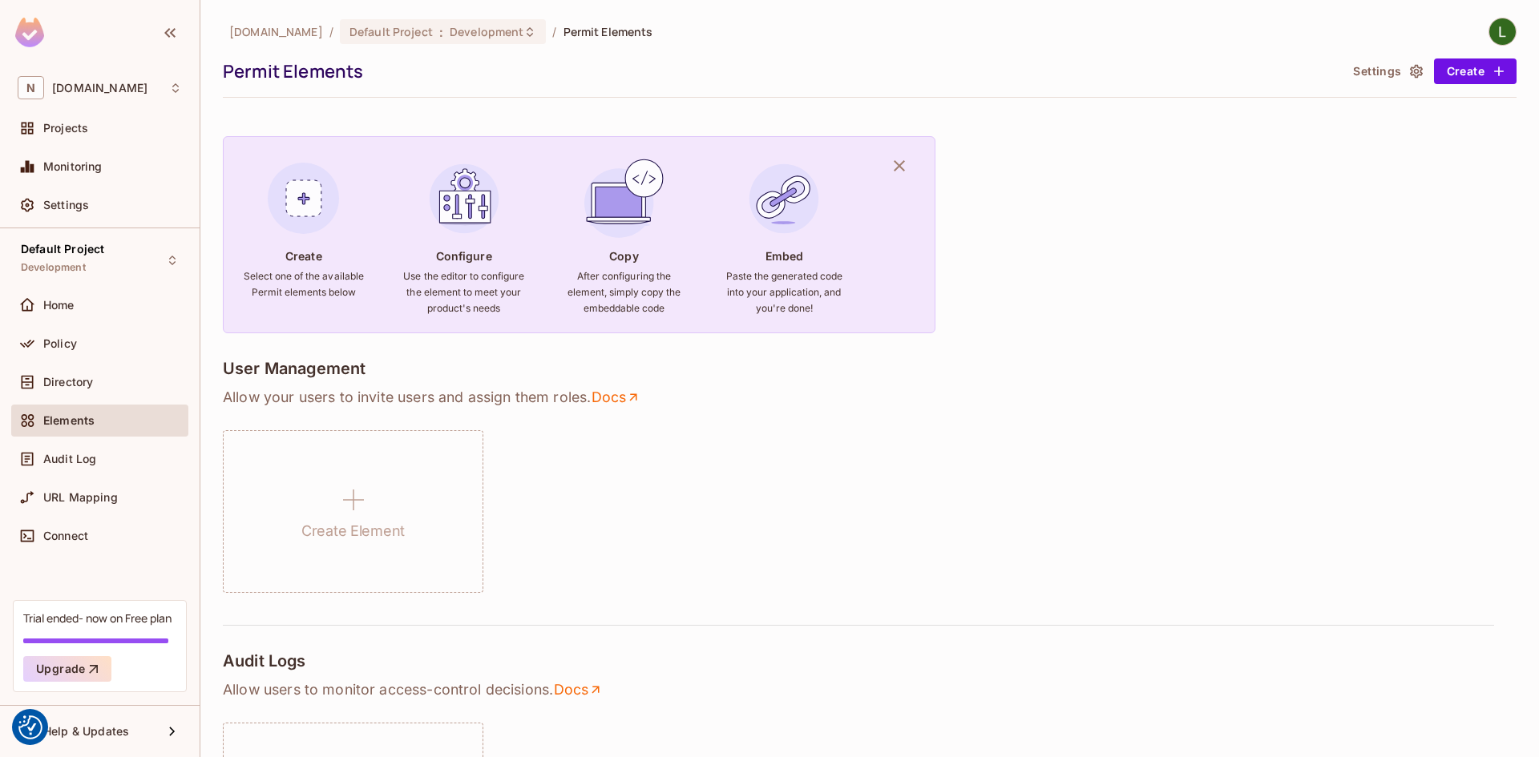
click at [71, 361] on div "Policy" at bounding box center [99, 347] width 177 height 38
click at [64, 379] on span "Directory" at bounding box center [68, 382] width 50 height 13
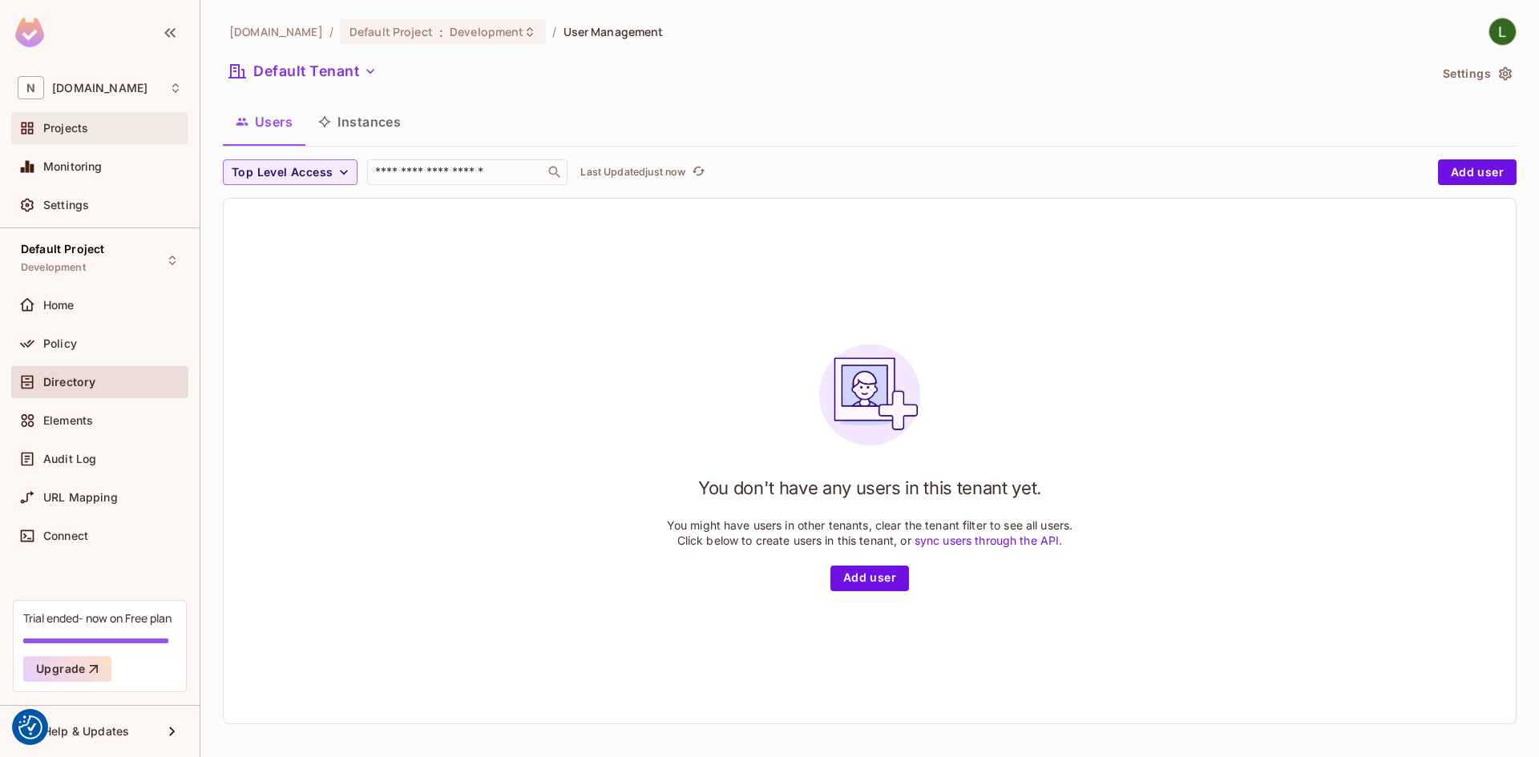
click at [75, 142] on div "Projects" at bounding box center [99, 128] width 177 height 32
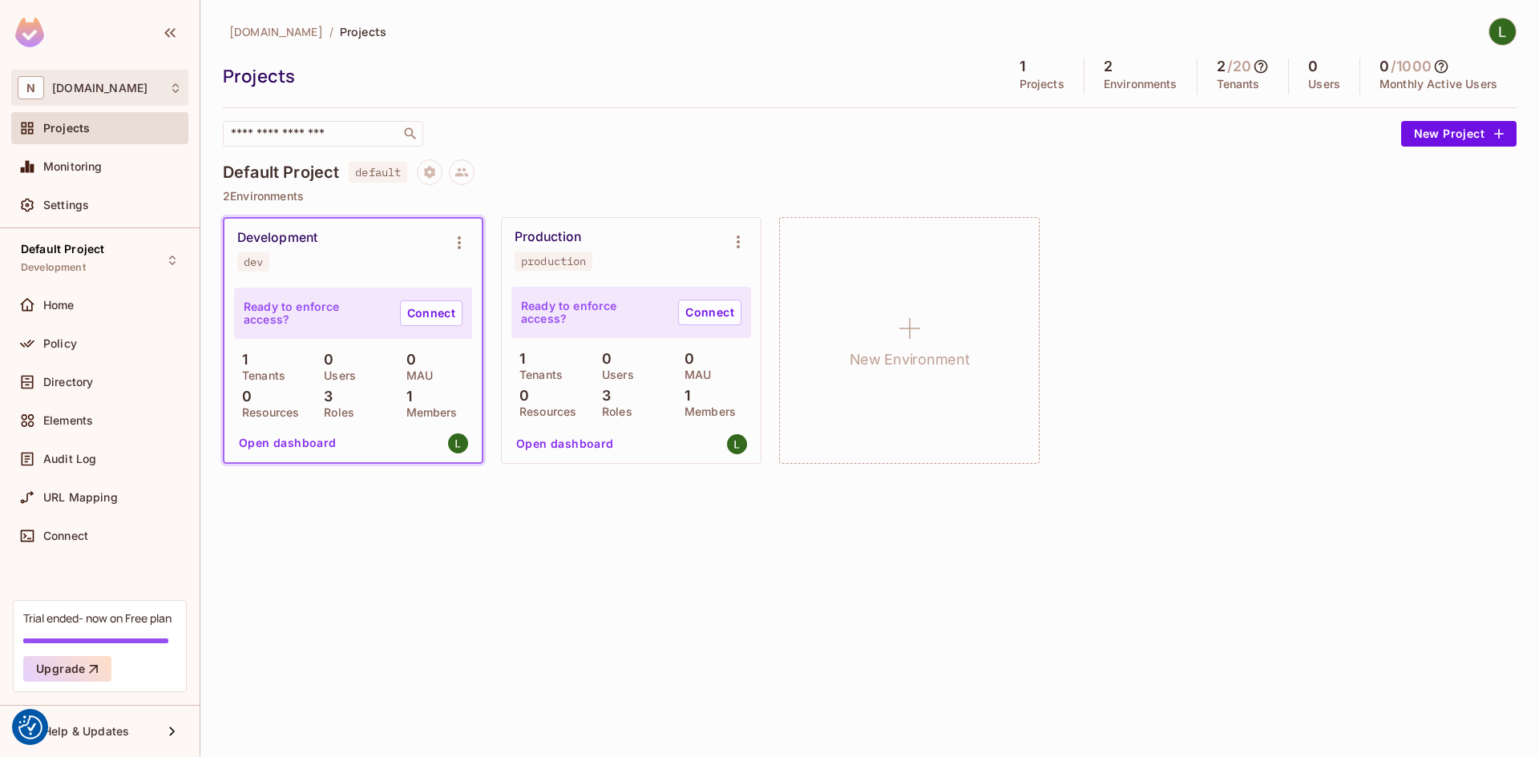
click at [115, 93] on div "N nb3.io" at bounding box center [100, 87] width 164 height 23
click at [115, 93] on div at bounding box center [769, 378] width 1539 height 757
click at [268, 538] on div "nb3.io / Projects Projects 1 Projects 2 Environments 2 / 20 Tenants 0 Users 0 /…" at bounding box center [869, 378] width 1338 height 757
click at [50, 317] on div "Home" at bounding box center [99, 305] width 177 height 32
